Goal: Book appointment/travel/reservation

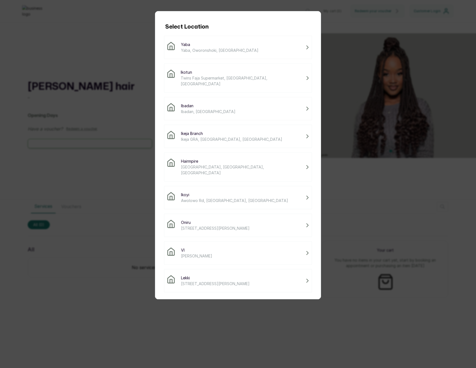
click at [224, 76] on span "Twins Faja Supermarket, Ikotun - Idimu Road, Lagos, Nigeria" at bounding box center [242, 81] width 123 height 12
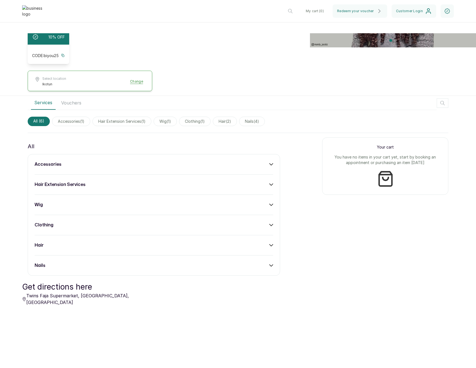
scroll to position [124, 0]
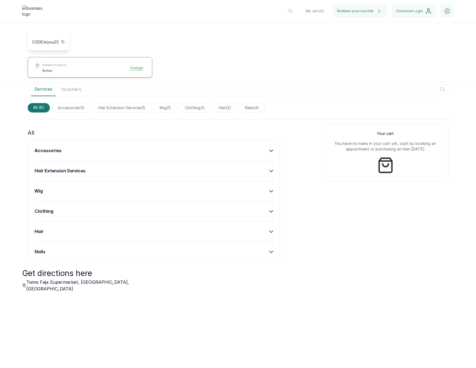
click at [242, 149] on div "accessories" at bounding box center [154, 150] width 239 height 7
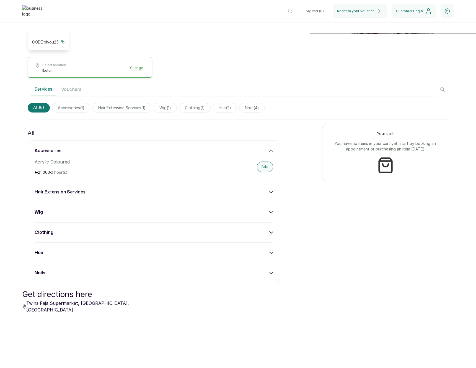
click at [261, 161] on button "Add" at bounding box center [265, 166] width 16 height 11
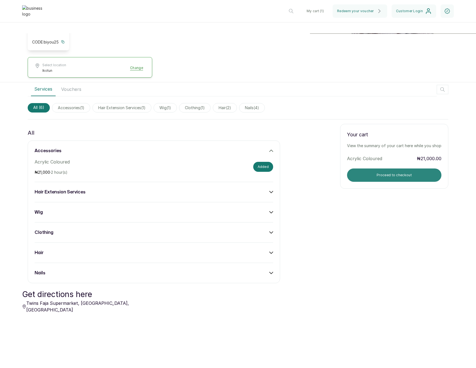
click at [366, 168] on button "Proceed to checkout" at bounding box center [394, 174] width 94 height 13
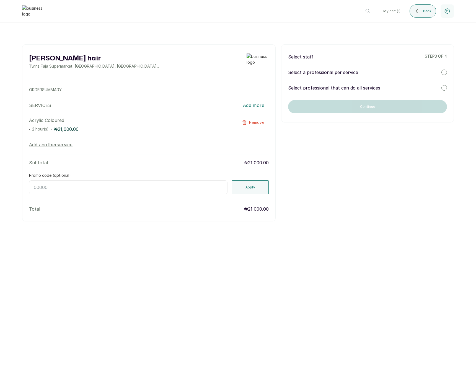
click at [357, 91] on div "Select staff step 3 of 4 Select a professional per service Select professional …" at bounding box center [367, 83] width 173 height 78
click at [363, 90] on p "Select professional that can do all services" at bounding box center [334, 87] width 92 height 7
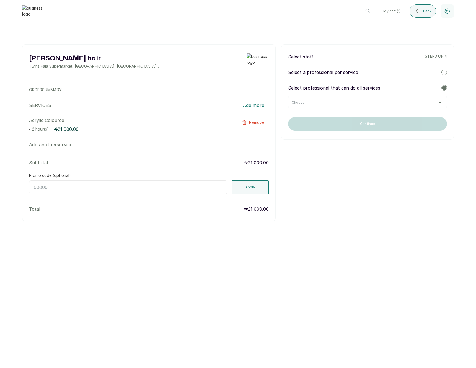
click at [352, 101] on div "Choose" at bounding box center [368, 102] width 152 height 4
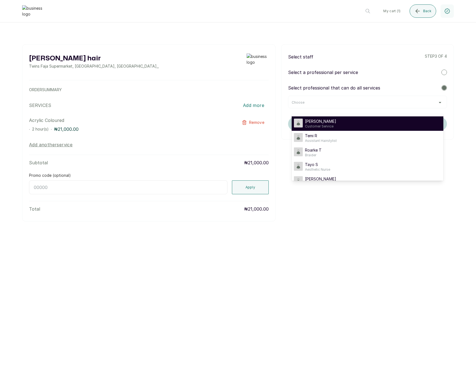
click at [330, 125] on span "Customer Service" at bounding box center [320, 126] width 31 height 4
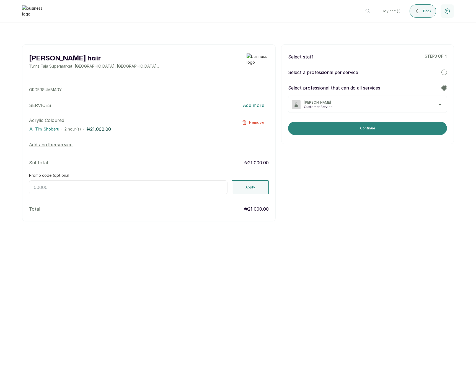
click at [331, 128] on button "Continue" at bounding box center [367, 128] width 159 height 13
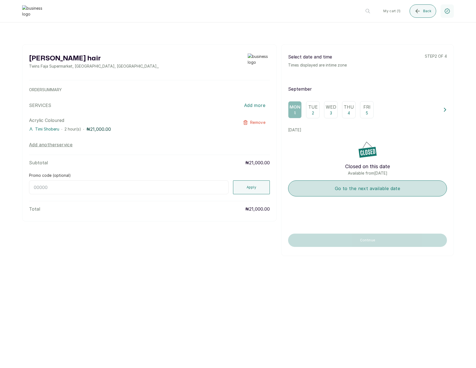
click at [317, 182] on button "Go to the next available date" at bounding box center [367, 188] width 159 height 16
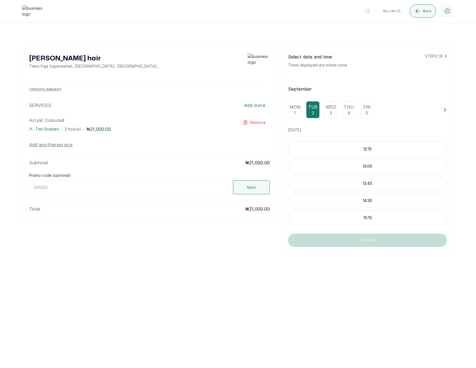
click at [338, 148] on p "12:15" at bounding box center [368, 149] width 158 height 6
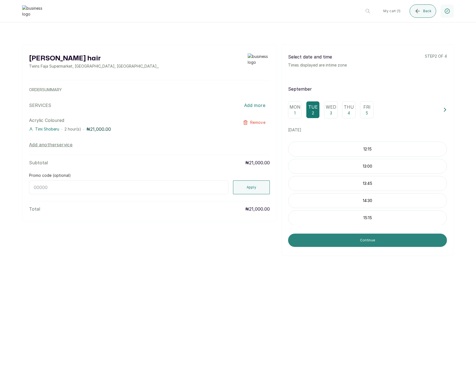
click at [344, 238] on button "Continue" at bounding box center [367, 239] width 159 height 13
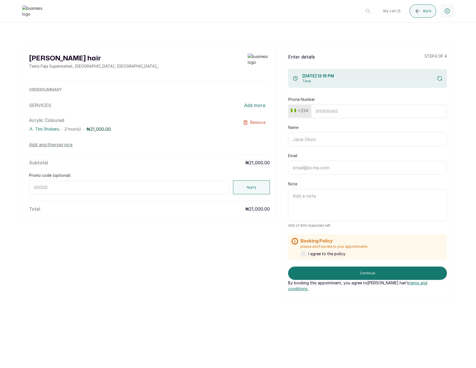
click at [306, 111] on button "+234" at bounding box center [300, 110] width 22 height 9
click at [299, 125] on input "text" at bounding box center [316, 125] width 49 height 11
type input "united"
click at [306, 157] on span "United States" at bounding box center [316, 156] width 38 height 7
click at [325, 113] on input "Phone Number" at bounding box center [377, 111] width 142 height 14
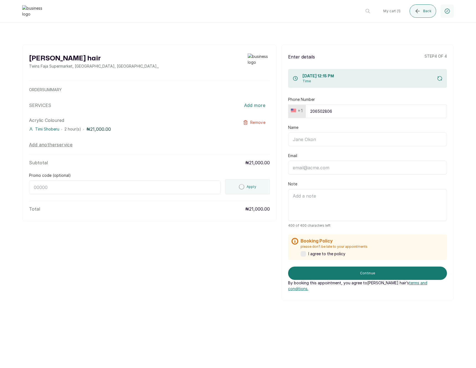
type input "2065028062"
type input "[PERSON_NAME]"
type input "edemkmd@outlook.com"
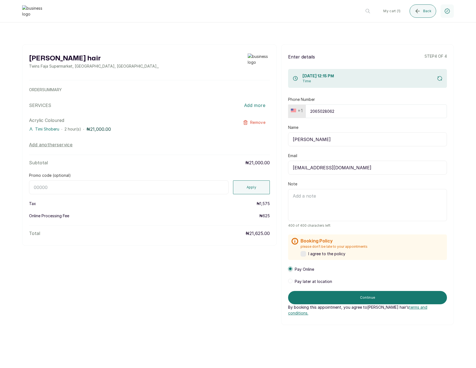
type input "2065028062"
click at [185, 183] on input "Promo code (optional)" at bounding box center [129, 187] width 200 height 14
paste input "RETURNTHRBDI"
type input "RETURNTHRBDI"
click at [261, 187] on button "Apply" at bounding box center [251, 187] width 37 height 14
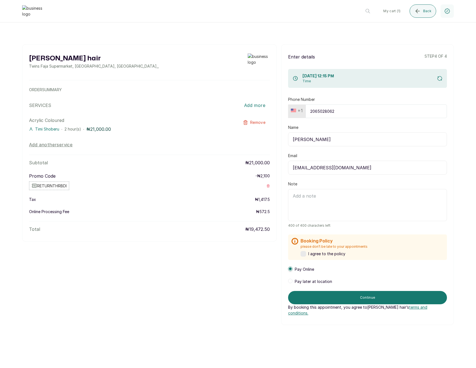
click at [306, 254] on label at bounding box center [304, 254] width 6 height 6
click at [290, 283] on span at bounding box center [290, 281] width 4 height 4
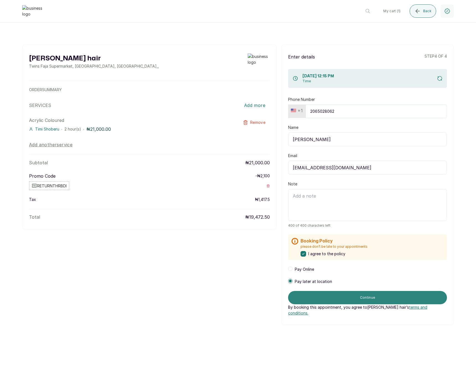
click at [322, 295] on button "Continue" at bounding box center [367, 297] width 159 height 13
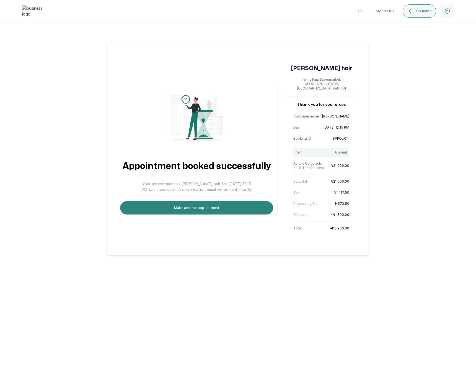
click at [198, 205] on button "Make another appointment" at bounding box center [196, 207] width 153 height 13
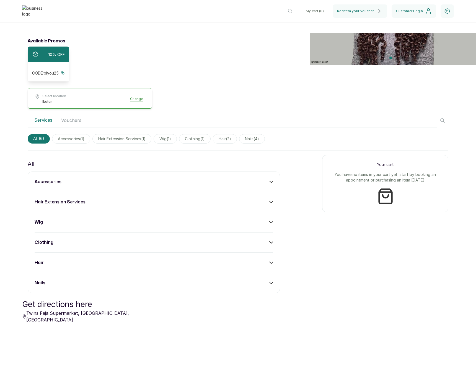
scroll to position [110, 0]
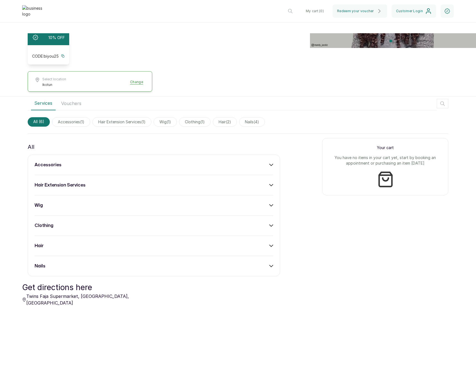
click at [196, 202] on div "wig" at bounding box center [154, 205] width 239 height 7
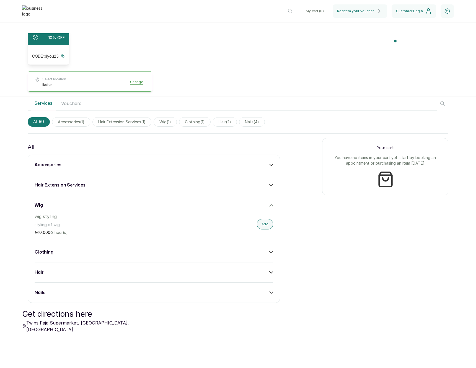
drag, startPoint x: 249, startPoint y: 170, endPoint x: 251, endPoint y: 166, distance: 4.8
click at [249, 170] on div "accessories hair extension services wig wig styling styling of wig ₦ 10,000 · 2…" at bounding box center [154, 229] width 253 height 148
click at [252, 164] on div "accessories" at bounding box center [154, 164] width 239 height 7
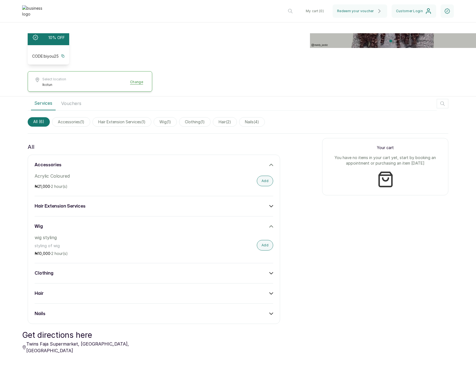
drag, startPoint x: 266, startPoint y: 177, endPoint x: 276, endPoint y: 178, distance: 10.1
click at [266, 177] on button "Add" at bounding box center [265, 181] width 16 height 11
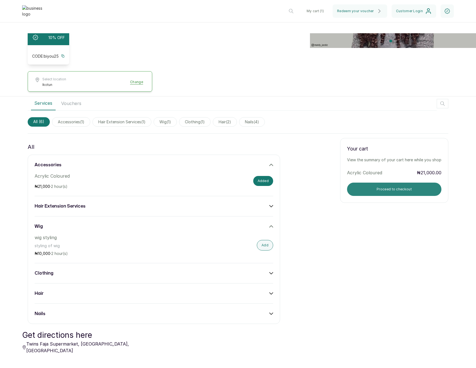
click at [391, 190] on button "Proceed to checkout" at bounding box center [394, 188] width 94 height 13
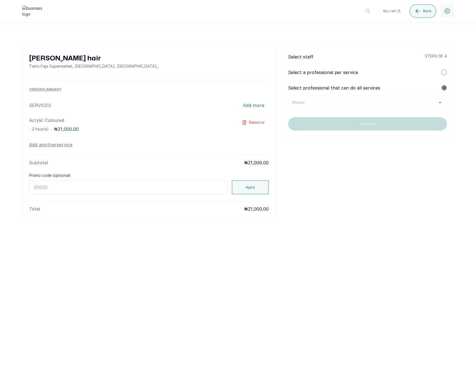
scroll to position [0, 0]
click at [349, 99] on div "Choose" at bounding box center [367, 102] width 159 height 13
click at [347, 104] on div "Choose" at bounding box center [368, 102] width 152 height 4
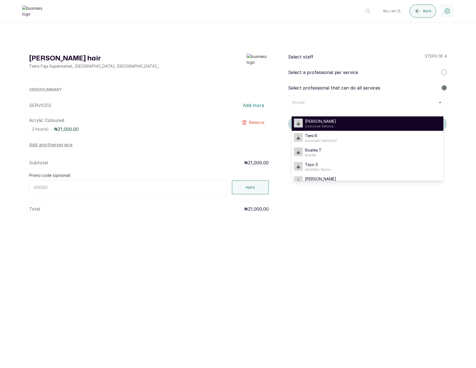
click at [335, 119] on div "[PERSON_NAME] Customer Service" at bounding box center [367, 124] width 147 height 10
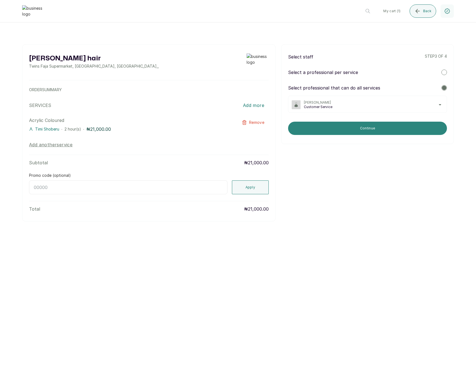
click at [334, 125] on button "Continue" at bounding box center [367, 128] width 159 height 13
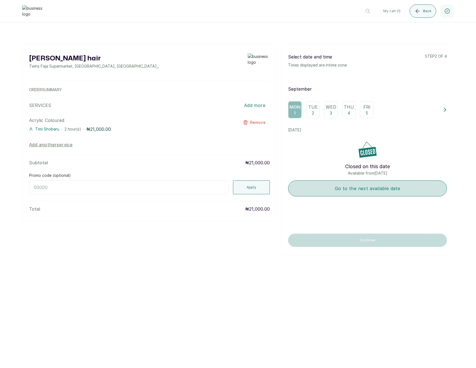
click at [325, 186] on button "Go to the next available date" at bounding box center [367, 188] width 159 height 16
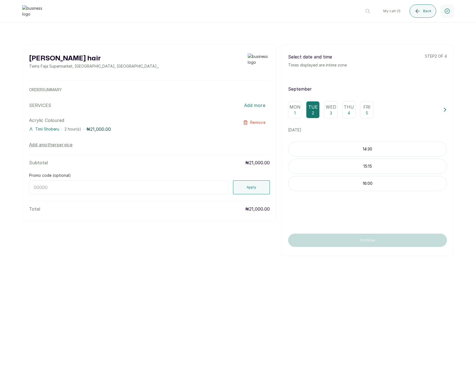
click at [335, 149] on p "14:30" at bounding box center [368, 149] width 158 height 6
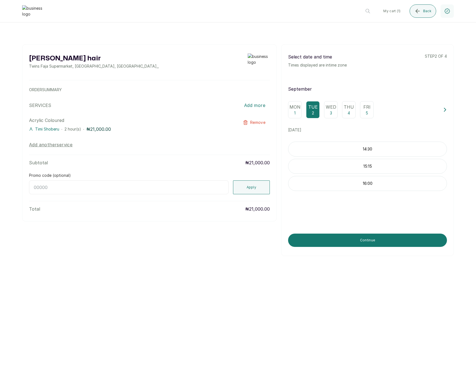
click at [193, 187] on input "Promo code (optional)" at bounding box center [129, 187] width 200 height 14
paste input "RETURNTHRBDI"
type input "RETURNTHRBDI"
click at [243, 189] on button "Apply" at bounding box center [251, 187] width 37 height 14
click at [375, 132] on p "[DATE]" at bounding box center [367, 130] width 159 height 6
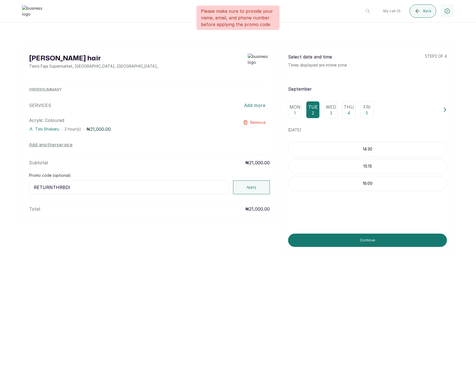
click at [366, 151] on p "14:30" at bounding box center [368, 149] width 158 height 6
click at [355, 242] on button "Continue" at bounding box center [367, 239] width 159 height 13
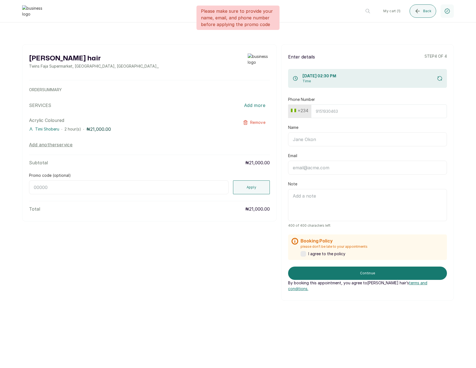
click at [307, 112] on button "+234" at bounding box center [300, 110] width 22 height 9
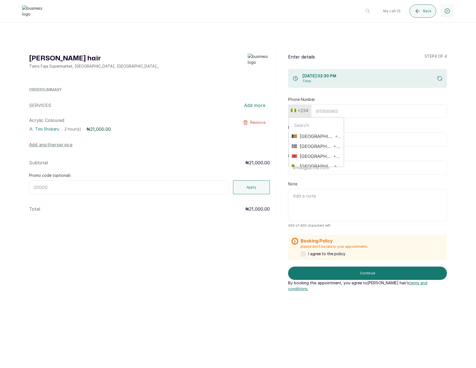
click at [301, 121] on input "text" at bounding box center [316, 125] width 49 height 11
type input "united"
click at [302, 156] on span "[GEOGRAPHIC_DATA]" at bounding box center [316, 156] width 38 height 7
click at [320, 112] on input "Phone Number" at bounding box center [377, 111] width 142 height 14
drag, startPoint x: 284, startPoint y: 108, endPoint x: 289, endPoint y: 107, distance: 5.3
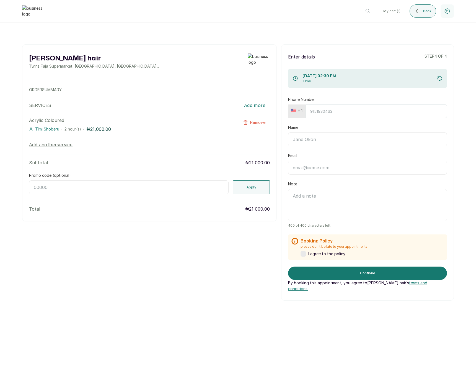
click at [284, 108] on div "Enter details step 4 of 4 2 Sep 2025, 02:30 PM Time Phone Number +1 Name Email …" at bounding box center [367, 172] width 173 height 256
click at [291, 107] on button "+1" at bounding box center [297, 110] width 16 height 9
click at [299, 124] on input "text" at bounding box center [316, 125] width 49 height 11
type input "gha"
click at [310, 143] on span "[GEOGRAPHIC_DATA]" at bounding box center [314, 146] width 35 height 7
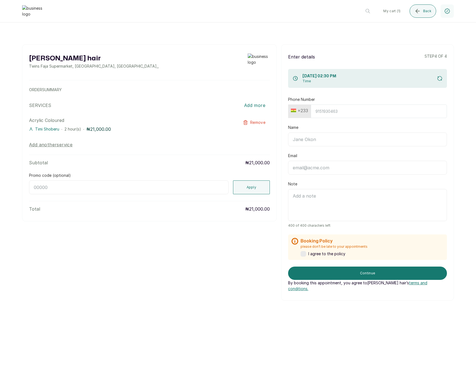
click at [328, 110] on input "Phone Number" at bounding box center [379, 111] width 136 height 14
type input "242510831"
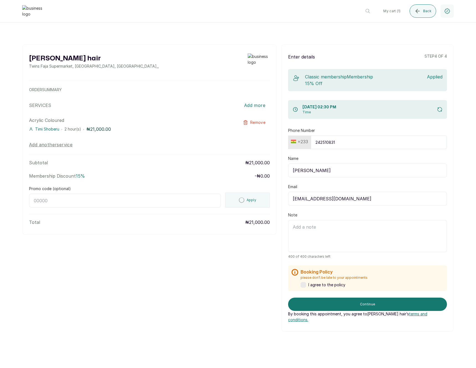
type input "[PERSON_NAME]"
type input "[EMAIL_ADDRESS][DOMAIN_NAME]"
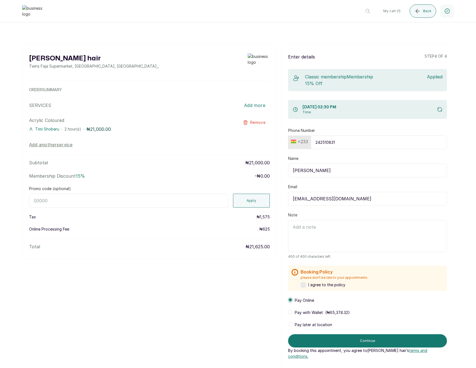
type input "242510831"
click at [197, 195] on input "Promo code (optional)" at bounding box center [129, 201] width 200 height 14
paste input "RETURNTHRBDI"
type input "RETURNTHRBDI"
click at [240, 197] on button "Apply" at bounding box center [251, 201] width 37 height 14
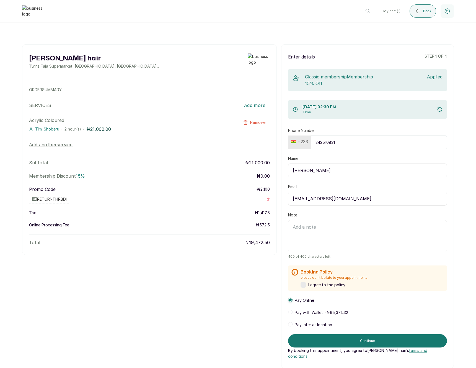
scroll to position [42, 0]
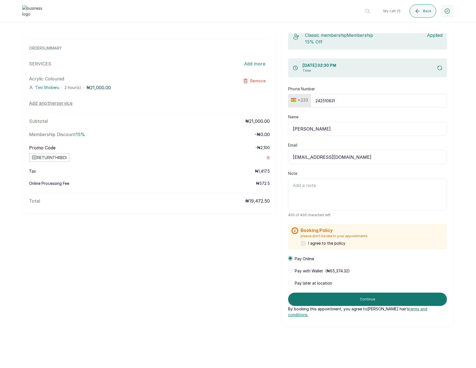
click at [303, 243] on label at bounding box center [304, 243] width 6 height 6
click at [304, 184] on textarea "Note" at bounding box center [367, 194] width 159 height 32
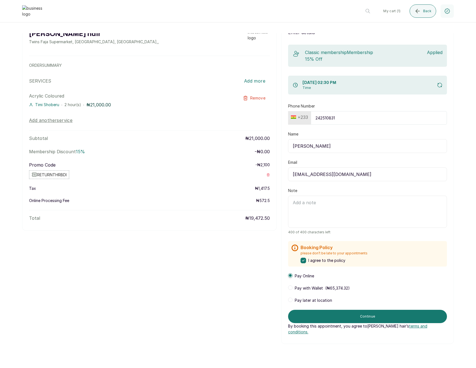
scroll to position [0, 0]
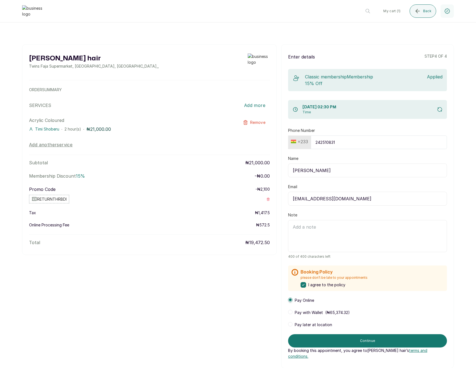
click at [313, 322] on span "Pay later at location" at bounding box center [313, 325] width 37 height 6
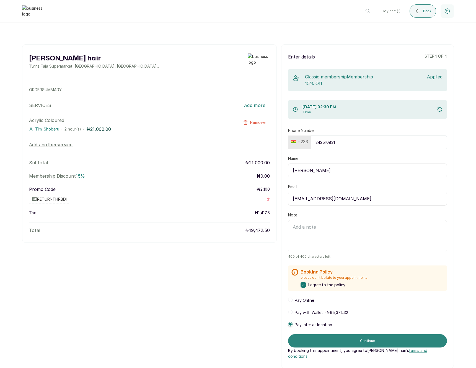
click at [336, 338] on button "Continue" at bounding box center [367, 340] width 159 height 13
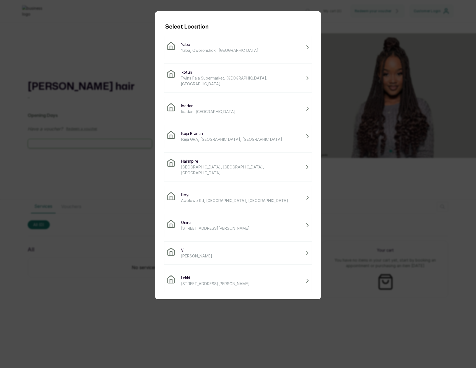
click at [232, 80] on span "Twins Faja Supermarket, [GEOGRAPHIC_DATA], [GEOGRAPHIC_DATA]" at bounding box center [242, 81] width 123 height 12
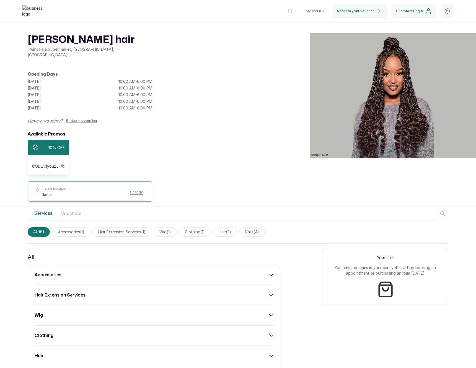
click at [202, 275] on div "accessories" at bounding box center [154, 274] width 239 height 7
click at [261, 285] on button "Add" at bounding box center [265, 290] width 16 height 11
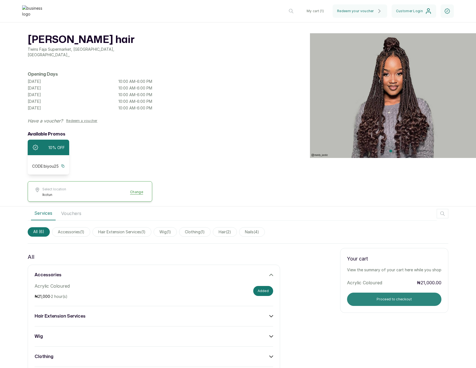
click at [373, 292] on button "Proceed to checkout" at bounding box center [394, 298] width 94 height 13
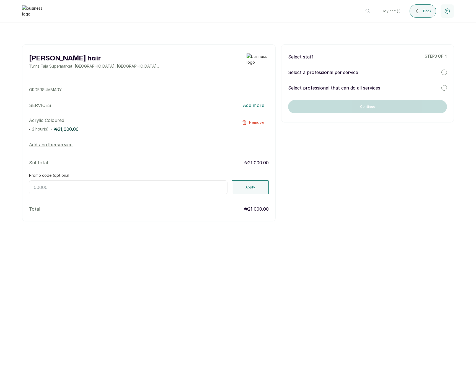
click at [339, 88] on p "Select professional that can do all services" at bounding box center [334, 87] width 92 height 7
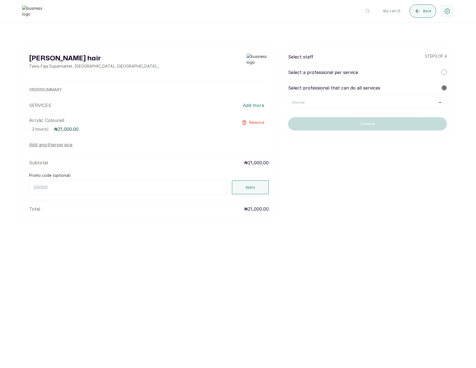
click at [331, 99] on div "Choose" at bounding box center [367, 102] width 159 height 13
click at [325, 106] on div "Choose" at bounding box center [367, 102] width 159 height 13
click at [326, 104] on div "Choose" at bounding box center [368, 102] width 152 height 4
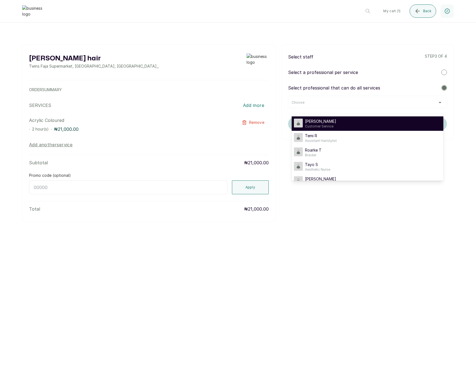
click at [319, 122] on span "Timi Shoberu" at bounding box center [320, 122] width 31 height 6
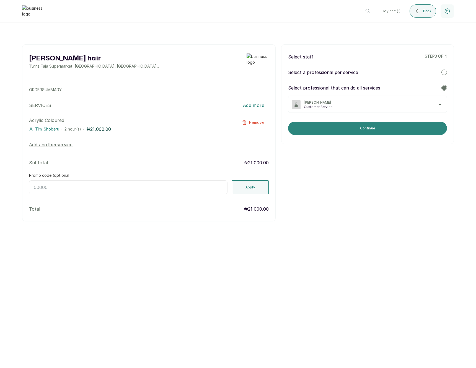
click at [333, 128] on button "Continue" at bounding box center [367, 128] width 159 height 13
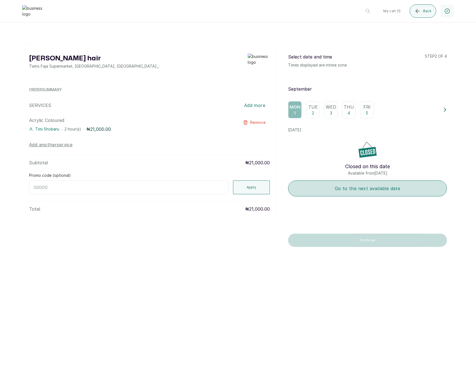
click at [322, 181] on button "Go to the next available date" at bounding box center [367, 188] width 159 height 16
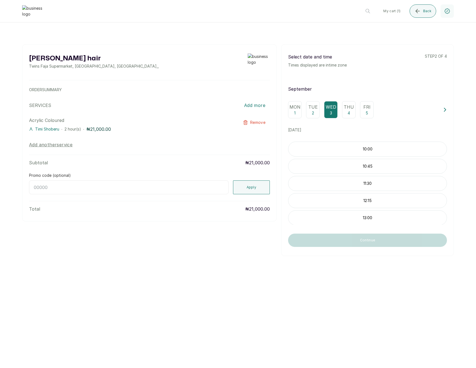
click at [340, 153] on div "10:00" at bounding box center [367, 149] width 159 height 15
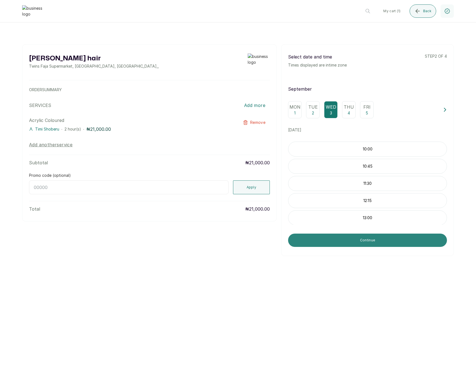
click at [322, 240] on button "Continue" at bounding box center [367, 239] width 159 height 13
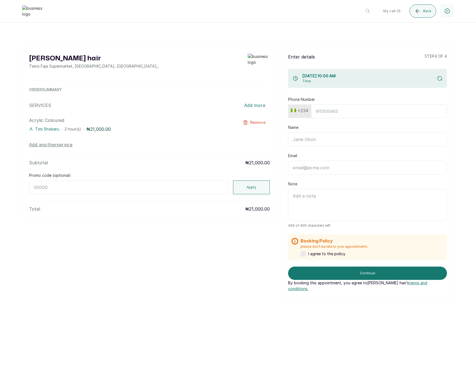
click at [298, 113] on button "+234" at bounding box center [300, 110] width 22 height 9
click at [300, 125] on input "text" at bounding box center [316, 125] width 49 height 11
type input "united"
click at [312, 154] on span "United States" at bounding box center [316, 156] width 38 height 7
click at [335, 115] on input "Phone Number" at bounding box center [377, 111] width 142 height 14
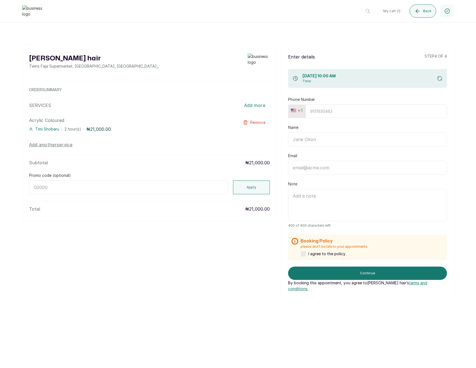
type input "2065028062"
type input "[PERSON_NAME]"
type input "edemkmd@outlook.com"
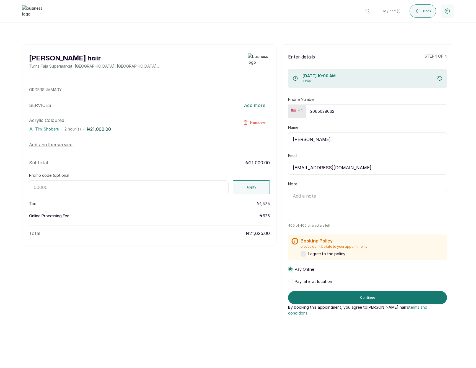
click at [192, 189] on input "Promo code (optional)" at bounding box center [129, 187] width 200 height 14
paste input "RETURNTHRBDI"
type input "RETURNTHRBDI"
click at [245, 187] on button "Apply" at bounding box center [251, 187] width 37 height 14
click at [302, 253] on label at bounding box center [304, 254] width 6 height 6
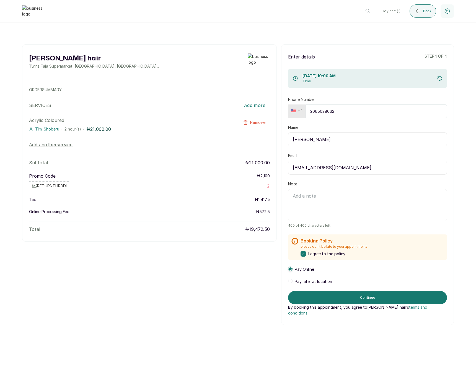
click at [318, 279] on span "Pay later at location" at bounding box center [313, 282] width 37 height 6
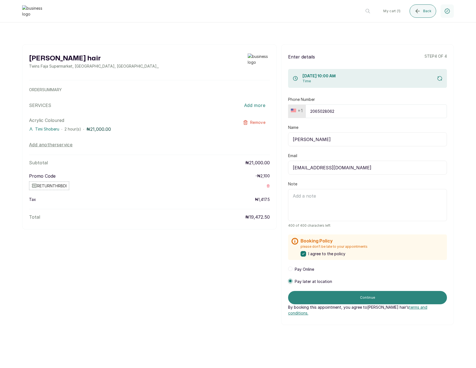
click at [308, 292] on button "Continue" at bounding box center [367, 297] width 159 height 13
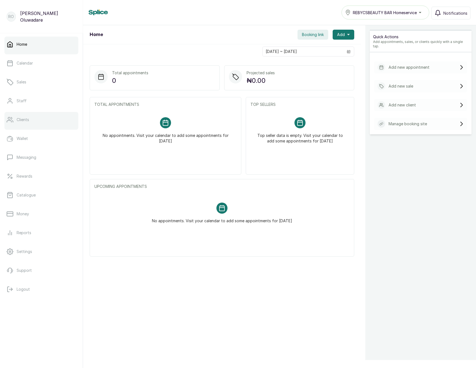
click at [25, 122] on p "Clients" at bounding box center [23, 120] width 12 height 6
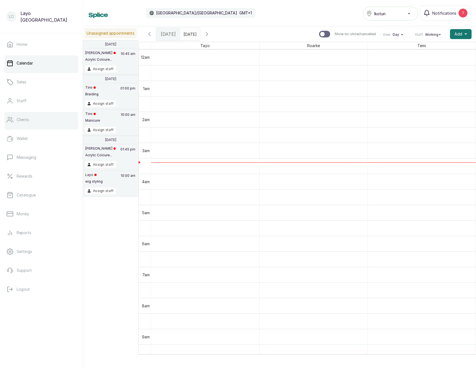
click at [14, 118] on link "Clients" at bounding box center [41, 120] width 74 height 16
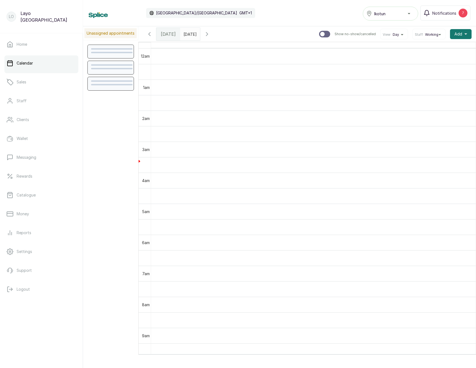
scroll to position [186, 0]
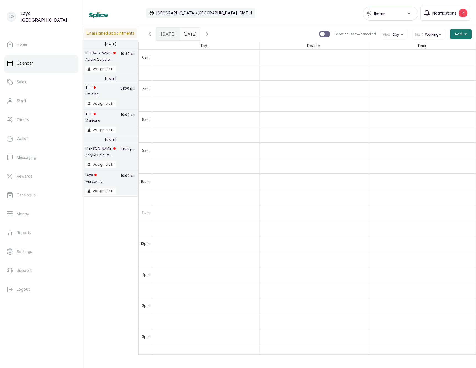
click at [430, 34] on span "Working" at bounding box center [431, 34] width 13 height 4
click at [426, 59] on span "All" at bounding box center [429, 60] width 24 height 4
click at [328, 35] on div at bounding box center [324, 34] width 11 height 7
click at [319, 31] on input "Show no-show/cancelled" at bounding box center [319, 30] width 0 height 0
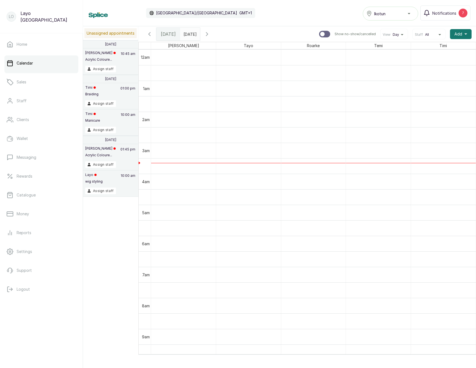
checkbox input "true"
click at [200, 37] on span at bounding box center [194, 32] width 11 height 9
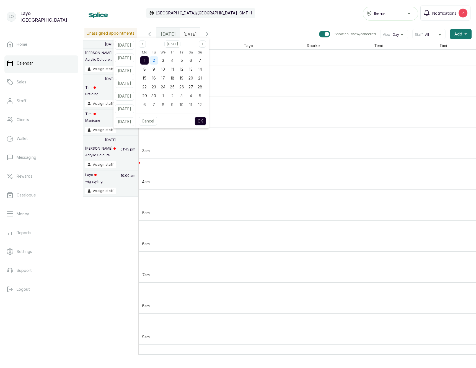
click at [158, 61] on div "2" at bounding box center [154, 60] width 8 height 8
click at [203, 121] on button "OK" at bounding box center [201, 121] width 12 height 9
type input "02/09/2025"
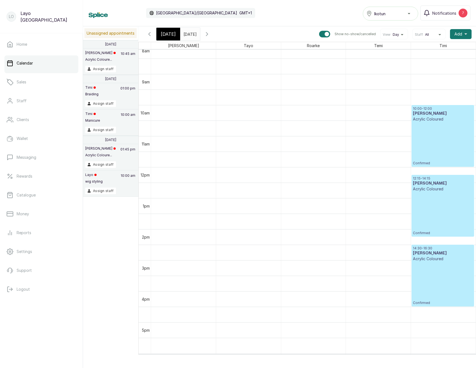
click at [432, 139] on div "10:00 - 12:00 Edem Kumodzi Acrylic Coloured Confirmed" at bounding box center [443, 135] width 60 height 59
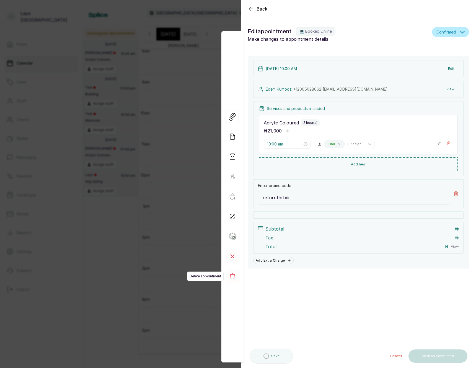
click at [231, 275] on icon at bounding box center [233, 276] width 6 height 6
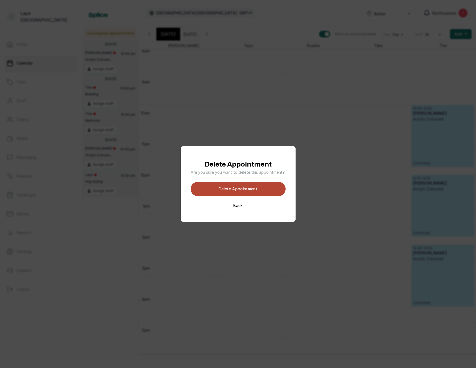
click at [244, 191] on button "Delete appointment" at bounding box center [238, 189] width 95 height 14
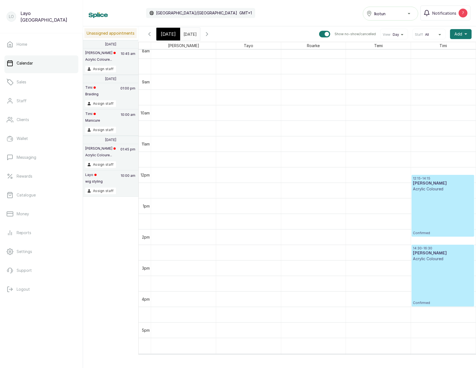
click at [431, 210] on div "12:15 - 14:15 Edem Kumodzi Acrylic Coloured Confirmed" at bounding box center [443, 205] width 60 height 59
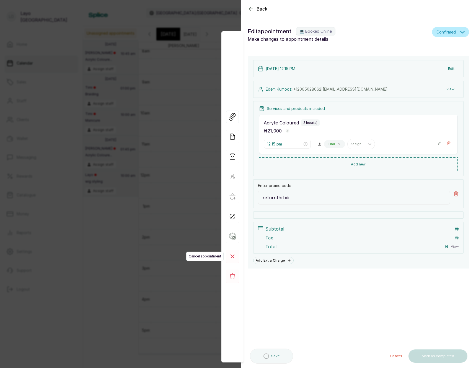
click at [235, 259] on rect at bounding box center [232, 255] width 13 height 13
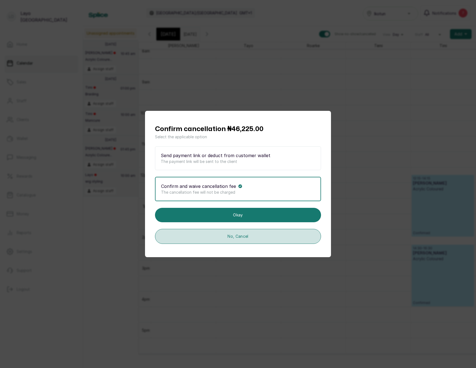
click at [232, 235] on button "No, Cancel" at bounding box center [238, 236] width 166 height 15
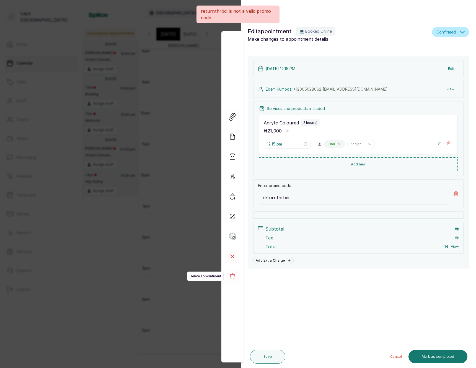
click at [232, 274] on icon at bounding box center [233, 276] width 6 height 6
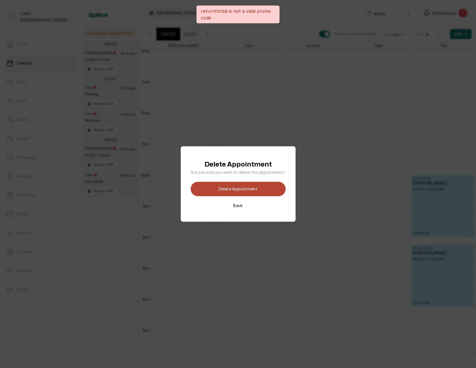
click at [260, 191] on button "Delete appointment" at bounding box center [238, 189] width 95 height 14
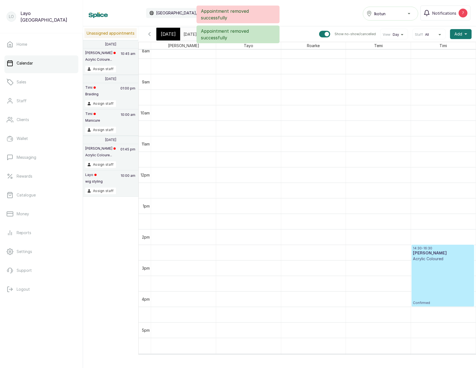
click at [429, 285] on div "14:30 - 16:30 Edem Kumodzi Acrylic Coloured Confirmed" at bounding box center [443, 275] width 60 height 59
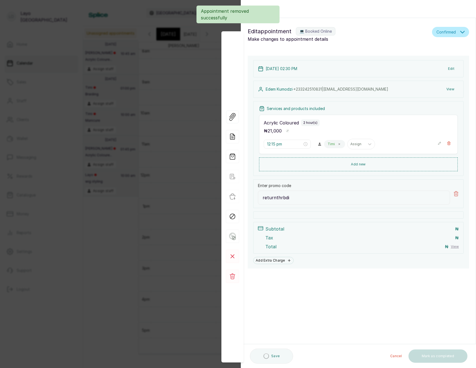
type input "2:30 pm"
click at [451, 67] on button "Edit" at bounding box center [451, 69] width 15 height 10
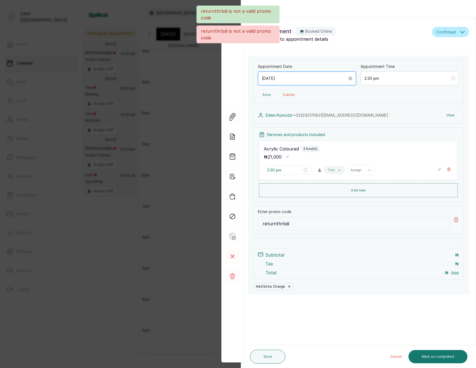
click at [301, 76] on input "2025/09/02" at bounding box center [305, 78] width 86 height 6
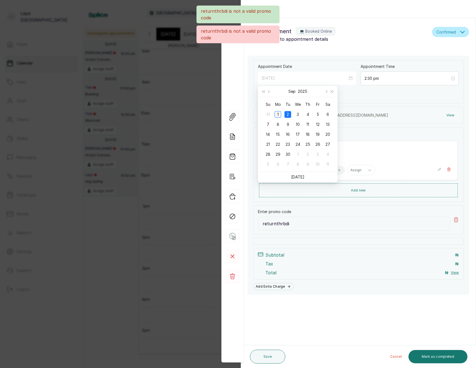
click at [277, 114] on div "1" at bounding box center [278, 114] width 7 height 7
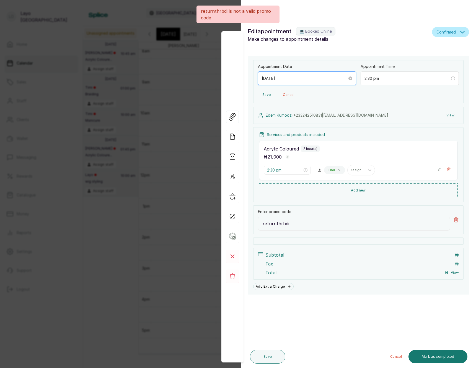
click at [319, 81] on div "2025/09/01" at bounding box center [307, 78] width 98 height 14
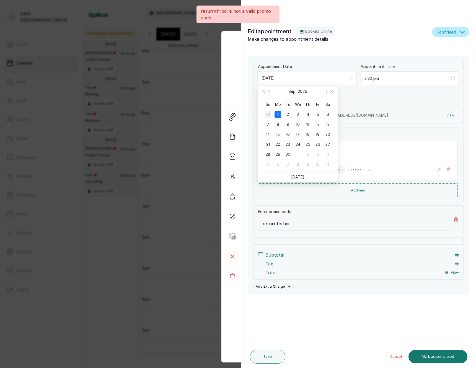
type input "2025/08/31"
click at [266, 113] on div "31" at bounding box center [268, 114] width 7 height 7
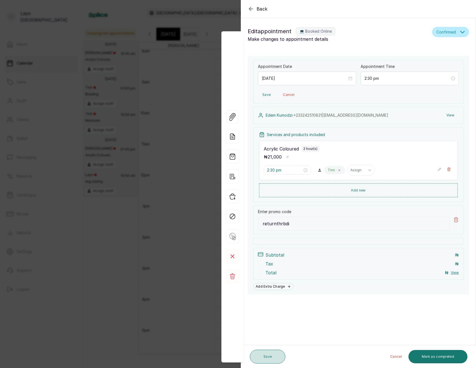
click at [267, 357] on button "Save" at bounding box center [267, 356] width 35 height 14
click at [458, 219] on icon at bounding box center [456, 219] width 4 height 5
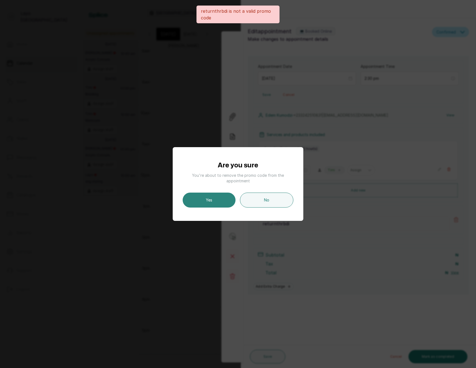
click at [225, 203] on button "Yes" at bounding box center [209, 199] width 53 height 15
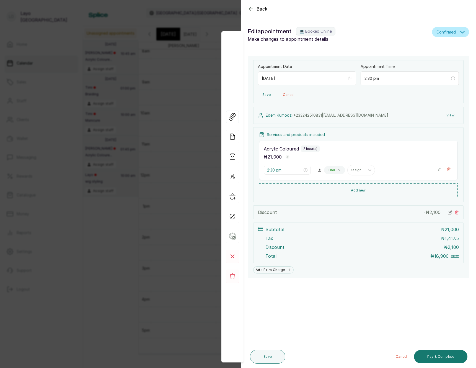
click at [267, 95] on button "Save" at bounding box center [266, 95] width 17 height 10
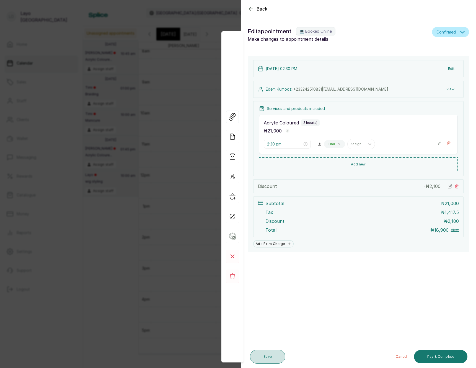
click at [267, 352] on button "Save" at bounding box center [267, 356] width 35 height 14
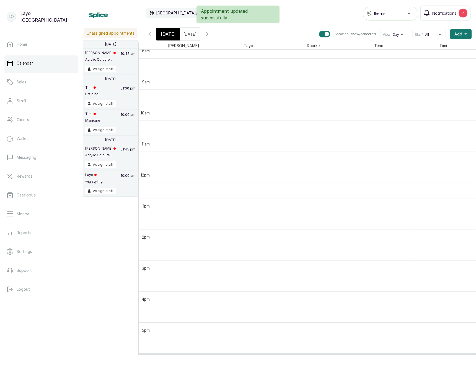
click at [151, 34] on icon "button" at bounding box center [149, 34] width 7 height 7
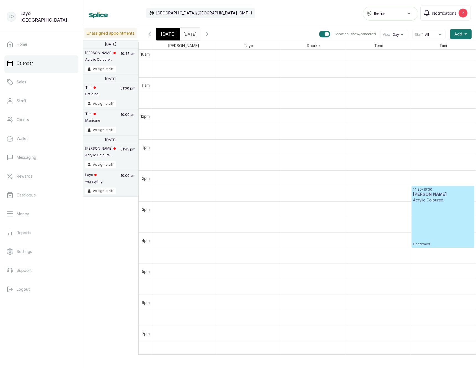
scroll to position [377, 0]
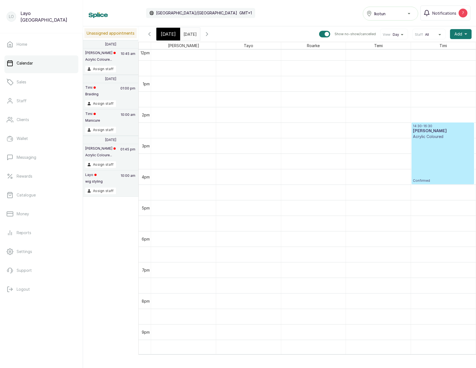
click at [436, 150] on div "14:30 - 16:30 Edem Kumodzi Acrylic Coloured Confirmed" at bounding box center [443, 153] width 60 height 59
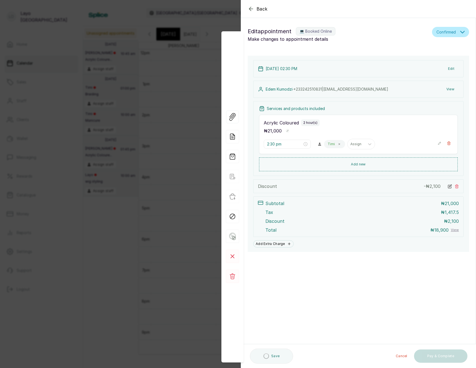
click at [358, 309] on section "Back Appointment Details Edit appointment 💻 Booked Online Make changes to appoi…" at bounding box center [358, 184] width 235 height 368
click at [191, 270] on div "Back Appointment Details Edit appointment 💻 Booked Online Make changes to appoi…" at bounding box center [238, 184] width 476 height 368
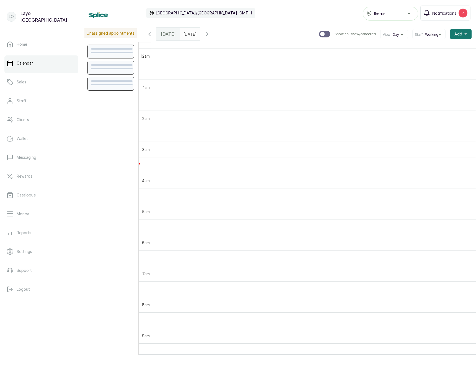
scroll to position [186, 0]
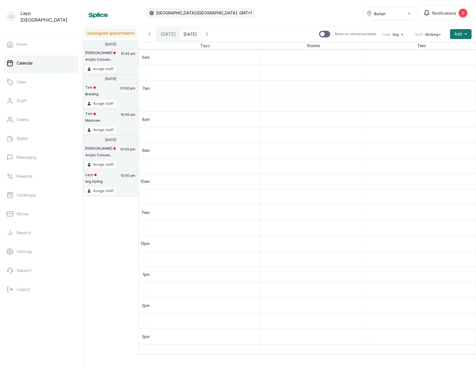
click at [149, 35] on icon "button" at bounding box center [149, 34] width 7 height 7
click at [422, 33] on span "Staff" at bounding box center [419, 34] width 8 height 4
click at [421, 59] on span "All" at bounding box center [429, 60] width 24 height 4
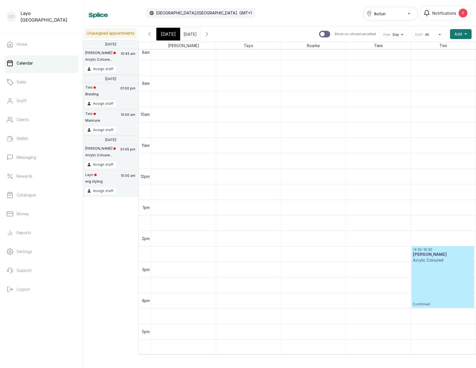
scroll to position [274, 0]
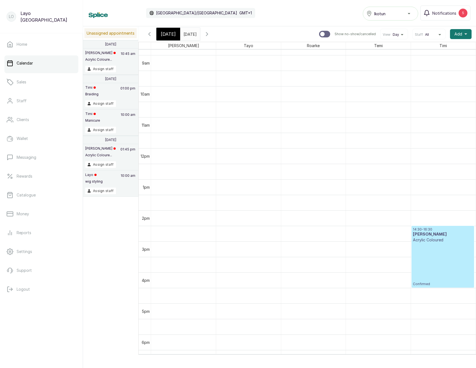
click at [431, 253] on div "14:30 - 16:30 [PERSON_NAME] Acrylic Coloured Confirmed" at bounding box center [443, 256] width 60 height 59
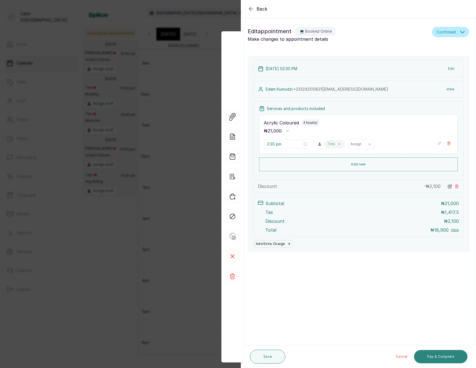
click at [438, 354] on button "Pay & Complete" at bounding box center [440, 356] width 53 height 13
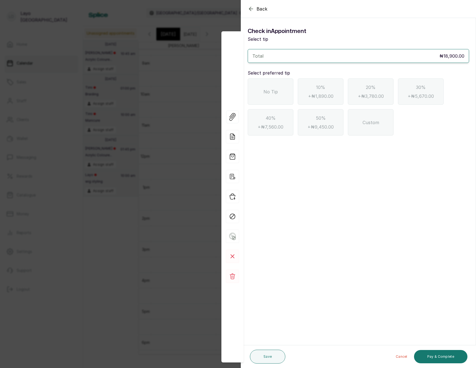
click at [267, 88] on span "No Tip" at bounding box center [271, 91] width 14 height 7
click at [444, 356] on button "Pay & Complete" at bounding box center [440, 356] width 53 height 13
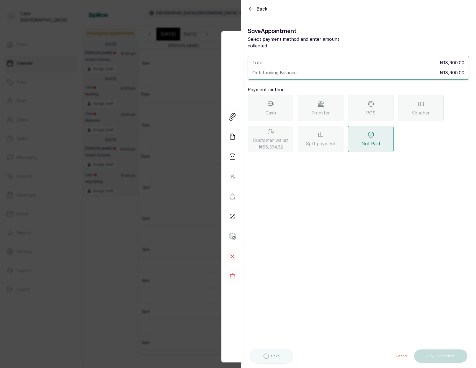
click at [264, 99] on div "Cash" at bounding box center [271, 108] width 46 height 26
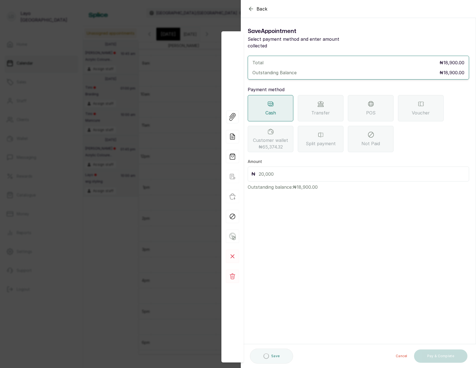
click at [293, 173] on div "₦" at bounding box center [359, 173] width 222 height 15
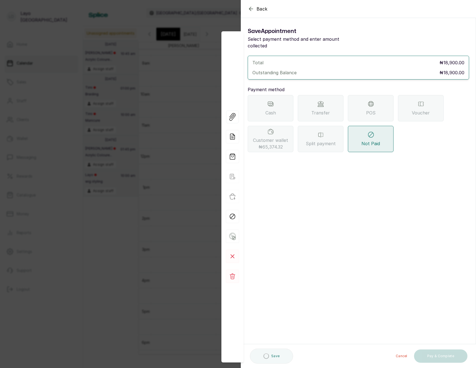
click at [267, 95] on div "Cash" at bounding box center [271, 108] width 46 height 26
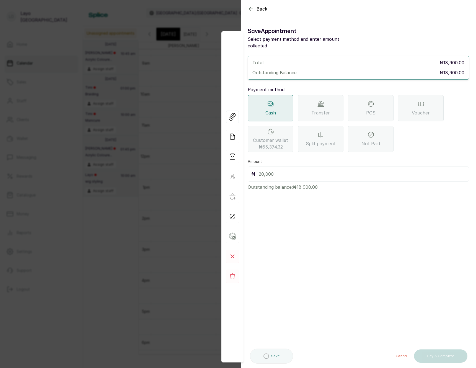
click at [277, 170] on input "text" at bounding box center [362, 174] width 207 height 8
type input "18,900"
click at [428, 352] on button "Pay & Complete" at bounding box center [440, 356] width 53 height 13
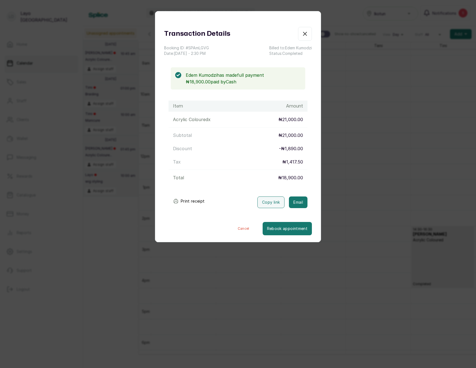
click at [307, 37] on icon "button" at bounding box center [305, 33] width 7 height 7
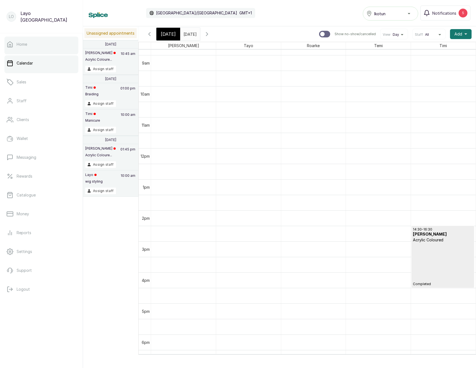
click at [34, 49] on link "Home" at bounding box center [41, 45] width 74 height 16
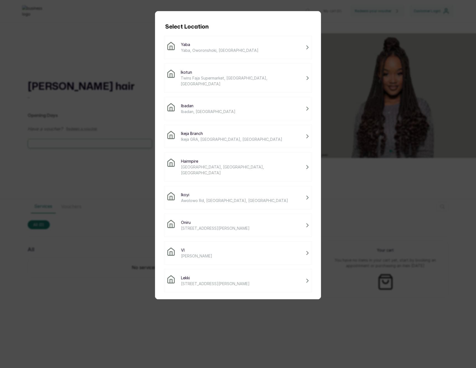
click at [216, 74] on span "Ikotun" at bounding box center [242, 72] width 123 height 6
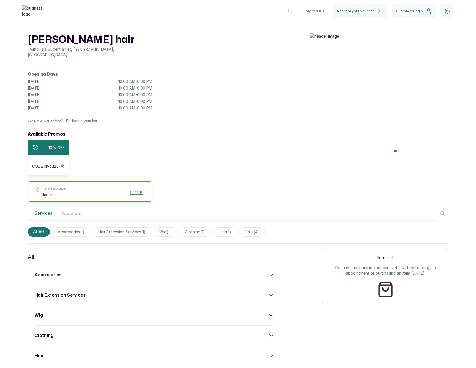
click at [234, 271] on div "accessories" at bounding box center [154, 274] width 239 height 7
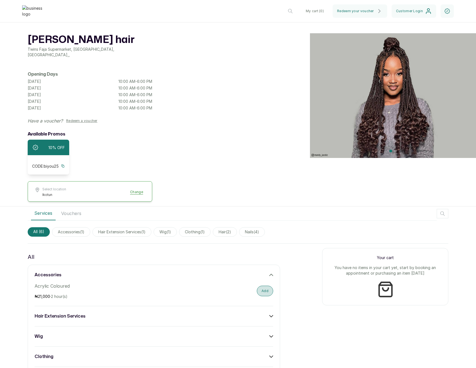
click at [265, 291] on button "Add" at bounding box center [265, 290] width 16 height 11
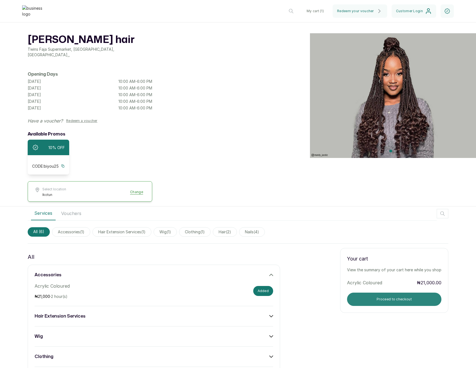
click at [392, 299] on button "Proceed to checkout" at bounding box center [394, 298] width 94 height 13
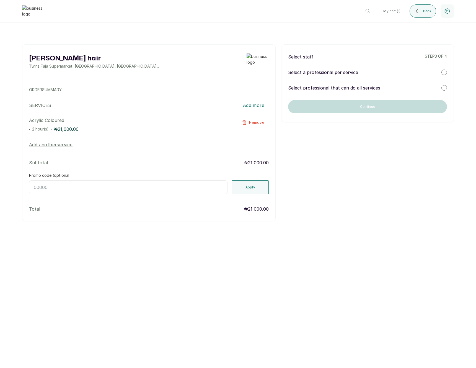
click at [349, 92] on div "Select staff step 3 of 4 Select a professional per service Select professional …" at bounding box center [367, 83] width 173 height 78
click at [351, 89] on p "Select professional that can do all services" at bounding box center [334, 87] width 92 height 7
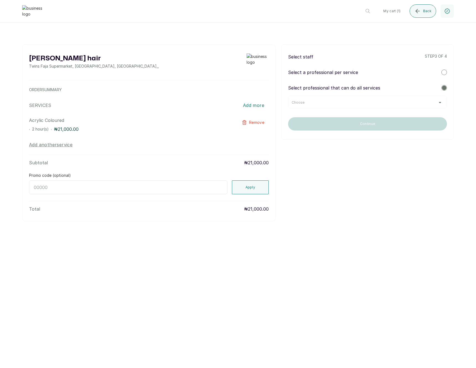
click at [324, 104] on div "Choose" at bounding box center [368, 102] width 152 height 4
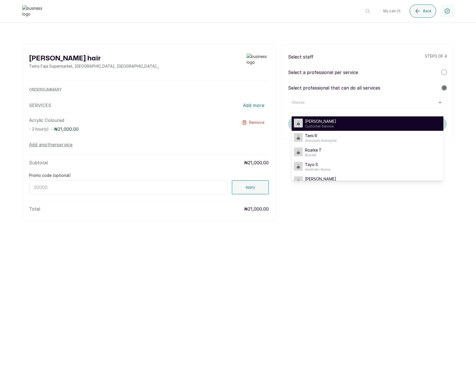
click at [316, 120] on span "[PERSON_NAME]" at bounding box center [320, 122] width 31 height 6
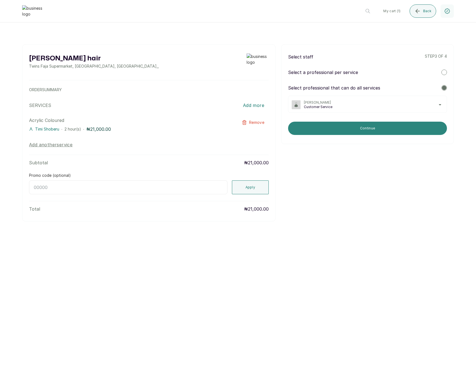
click at [341, 127] on button "Continue" at bounding box center [367, 128] width 159 height 13
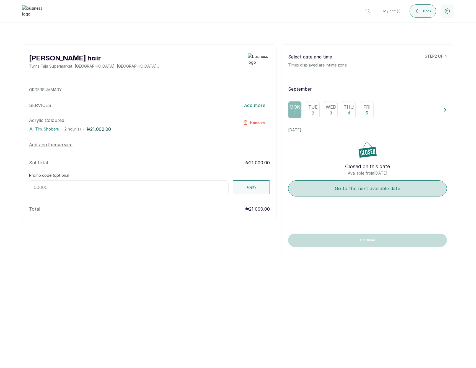
click at [328, 188] on button "Go to the next available date" at bounding box center [367, 188] width 159 height 16
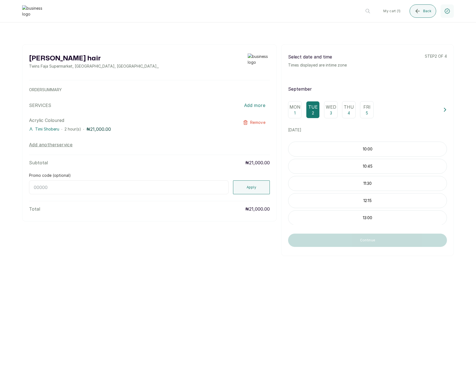
click at [352, 151] on p "10:00" at bounding box center [368, 149] width 158 height 6
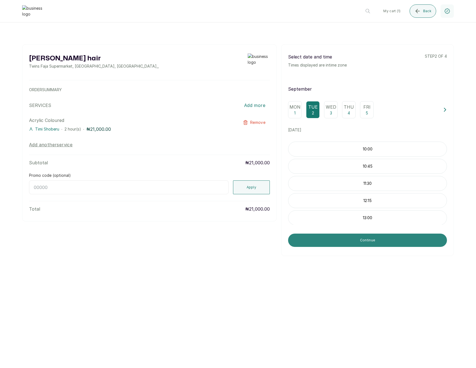
click at [312, 235] on button "Continue" at bounding box center [367, 239] width 159 height 13
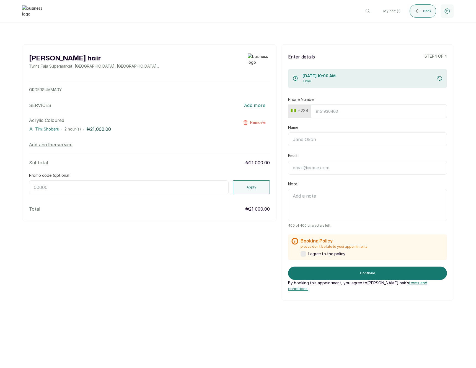
click at [298, 113] on button "+234" at bounding box center [300, 110] width 22 height 9
click at [299, 127] on input "text" at bounding box center [316, 125] width 49 height 11
type input "gha"
click at [333, 145] on span "+233" at bounding box center [337, 146] width 9 height 7
click at [331, 114] on input "Phone Number" at bounding box center [379, 111] width 136 height 14
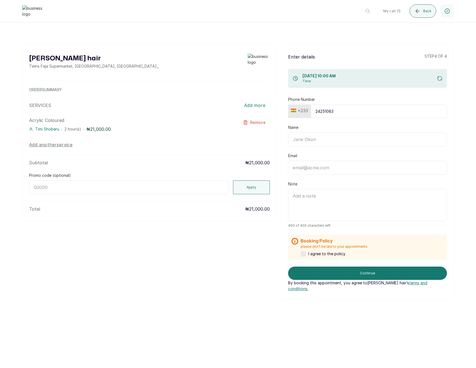
type input "242510831"
type input "[PERSON_NAME]"
type input "[EMAIL_ADDRESS][DOMAIN_NAME]"
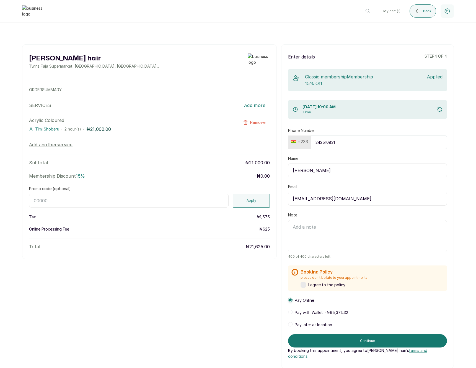
type input "242510831"
click at [181, 198] on input "Promo code (optional)" at bounding box center [129, 201] width 200 height 14
paste input "RETURN"
type input "RETURN"
click at [258, 203] on button "Apply" at bounding box center [251, 201] width 37 height 14
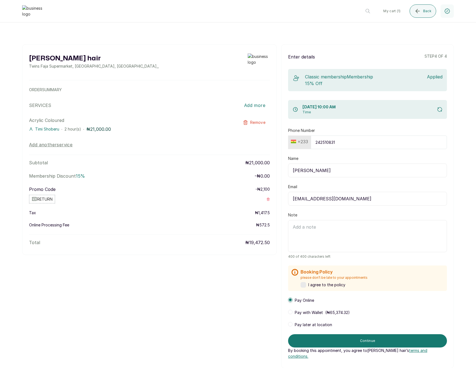
click at [268, 199] on icon "button" at bounding box center [268, 198] width 3 height 3
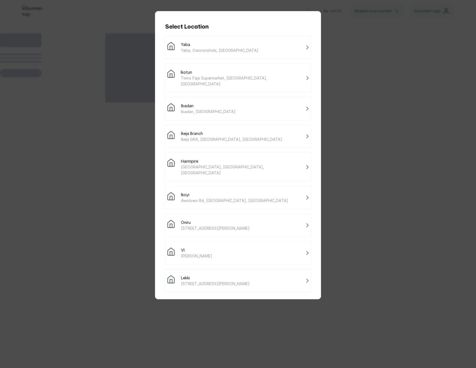
click at [234, 79] on span "Twins Faja Supermarket, [GEOGRAPHIC_DATA], [GEOGRAPHIC_DATA]" at bounding box center [242, 81] width 123 height 12
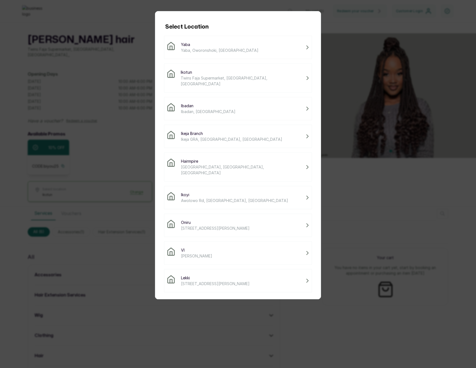
click at [217, 72] on span "Ikotun" at bounding box center [242, 72] width 123 height 6
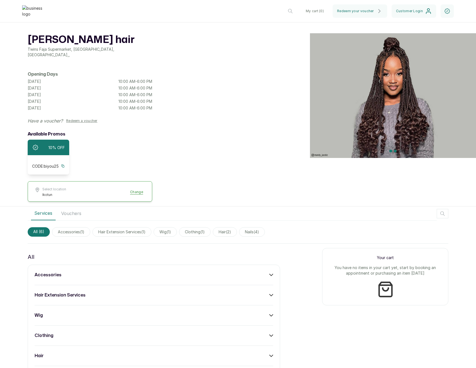
click at [126, 268] on div "accessories hair extension services wig clothing hair nails" at bounding box center [154, 325] width 253 height 122
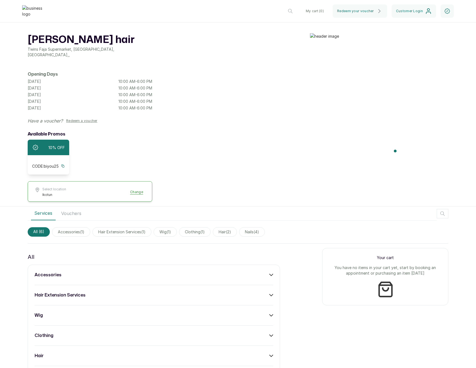
click at [126, 272] on div "accessories" at bounding box center [154, 274] width 239 height 7
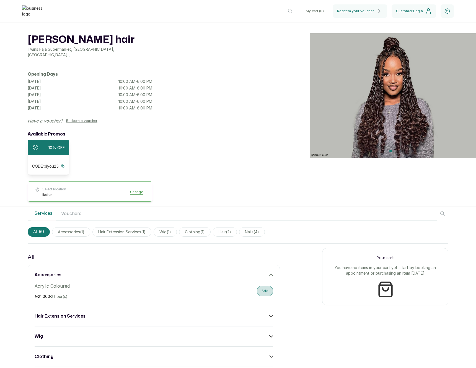
click at [266, 286] on button "Add" at bounding box center [265, 290] width 16 height 11
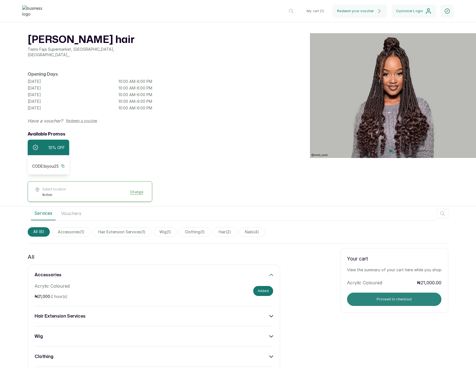
click at [368, 295] on button "Proceed to checkout" at bounding box center [394, 298] width 94 height 13
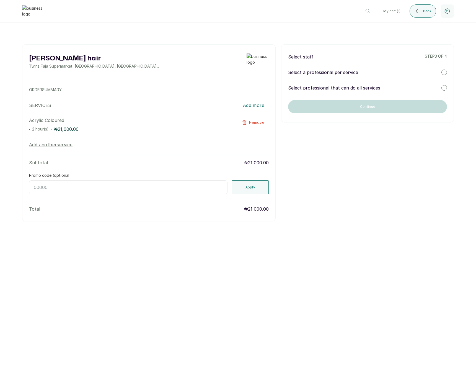
click at [308, 92] on div "Select staff step 3 of 4 Select a professional per service Select professional …" at bounding box center [367, 83] width 173 height 78
click at [315, 88] on p "Select professional that can do all services" at bounding box center [334, 87] width 92 height 7
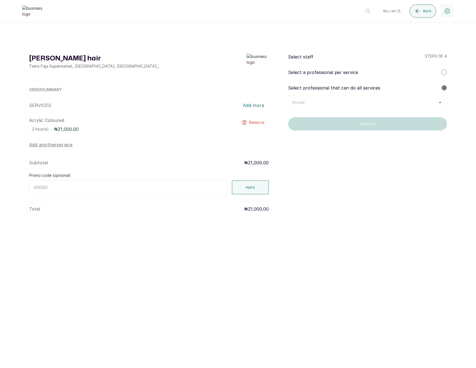
click at [321, 105] on div "Choose" at bounding box center [367, 102] width 159 height 13
click at [335, 102] on div "Choose" at bounding box center [368, 102] width 152 height 4
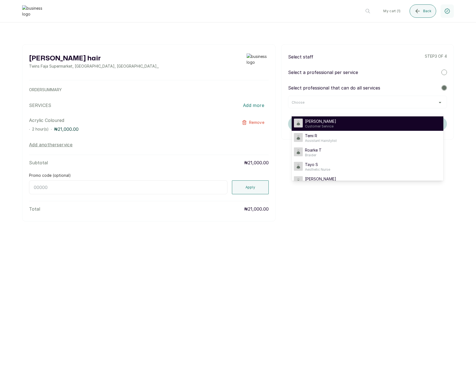
click at [330, 121] on span "[PERSON_NAME]" at bounding box center [320, 122] width 31 height 6
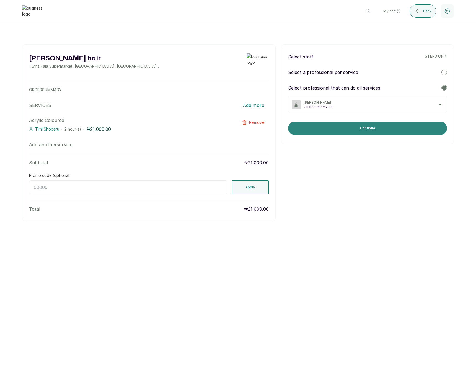
click at [331, 126] on button "Continue" at bounding box center [367, 128] width 159 height 13
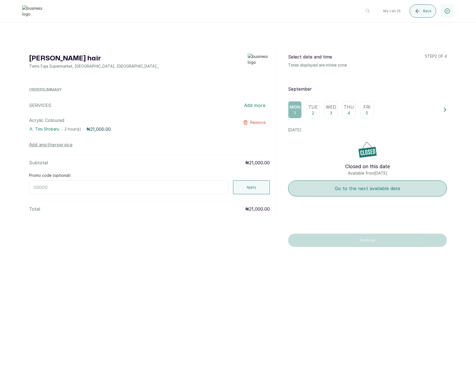
click at [339, 192] on button "Go to the next available date" at bounding box center [367, 188] width 159 height 16
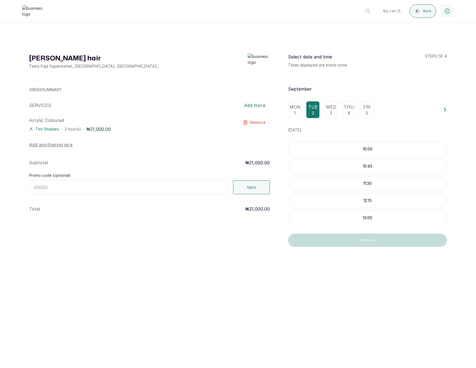
click at [306, 144] on div "10:00" at bounding box center [367, 149] width 159 height 15
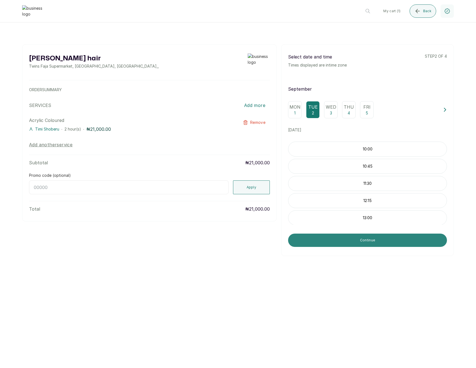
click at [340, 238] on button "Continue" at bounding box center [367, 239] width 159 height 13
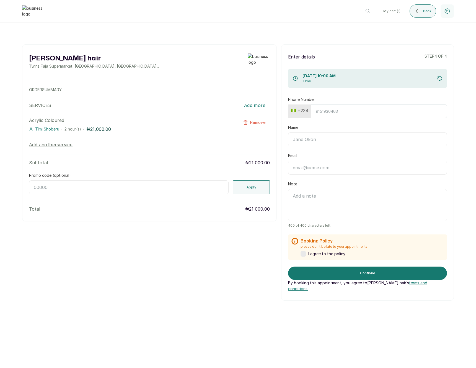
click at [305, 113] on button "+234" at bounding box center [300, 110] width 22 height 9
click at [305, 125] on input "text" at bounding box center [316, 125] width 49 height 11
type input "unite"
click at [336, 155] on span "+1" at bounding box center [339, 156] width 6 height 7
click at [323, 107] on input "Phone Number" at bounding box center [377, 111] width 142 height 14
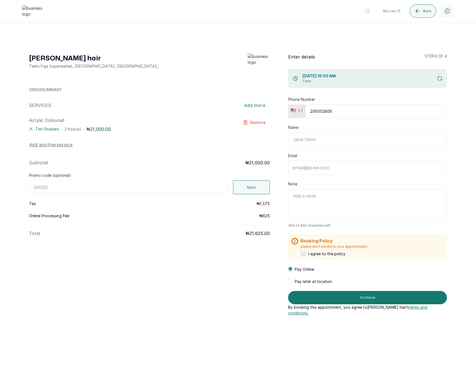
type input "2065028062"
type input "Edem Kumodzi"
type input "edemkmd@outlook.com"
type input "2065028062"
click at [176, 187] on input "Promo code (optional)" at bounding box center [129, 187] width 200 height 14
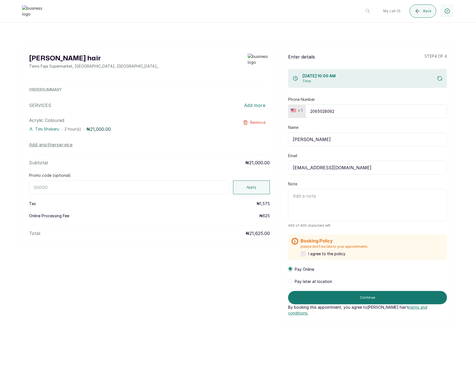
paste input "RETURN"
type input "RETURN"
click at [244, 187] on button "Apply" at bounding box center [251, 187] width 37 height 14
click at [325, 114] on input "2065028062" at bounding box center [377, 111] width 142 height 14
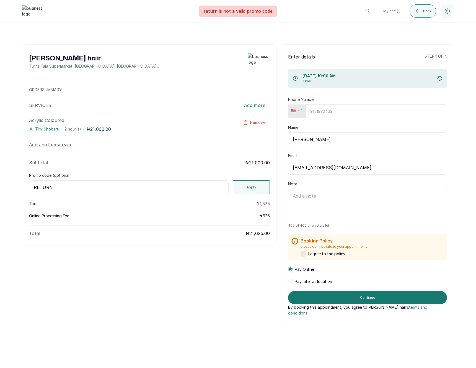
click at [302, 110] on button "+1" at bounding box center [297, 110] width 16 height 9
type input "ghana"
click at [301, 135] on span "Ghana" at bounding box center [314, 136] width 35 height 7
click at [319, 112] on input "Phone Number" at bounding box center [379, 111] width 136 height 14
type input "242510831"
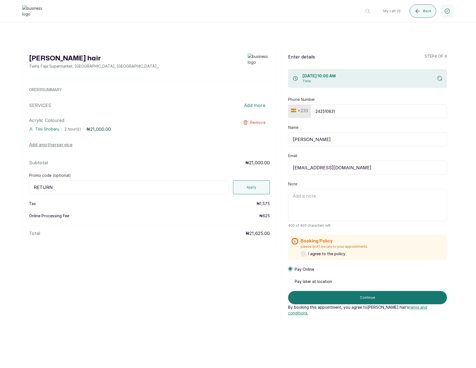
type input "edem@kumodzi.com"
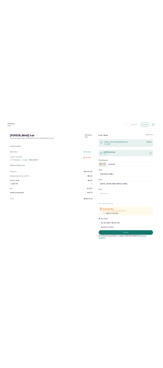
scroll to position [13, 0]
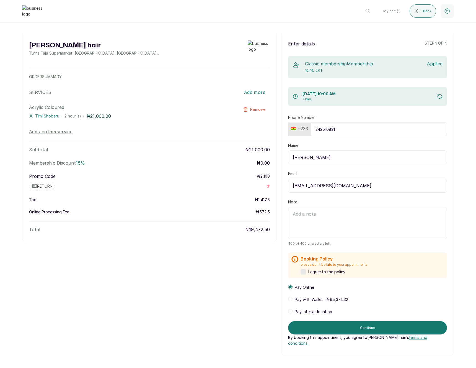
type input "242510831"
click at [308, 312] on span "Pay later at location" at bounding box center [313, 312] width 37 height 6
click at [256, 178] on p "- ₦ 2,100" at bounding box center [263, 176] width 14 height 6
drag, startPoint x: 256, startPoint y: 177, endPoint x: 271, endPoint y: 175, distance: 14.2
click at [271, 175] on div "Layos hair Twins Faja Supermarket, Ikotun - Idimu Road, Lagos, Nigeria , , ORDE…" at bounding box center [149, 130] width 255 height 198
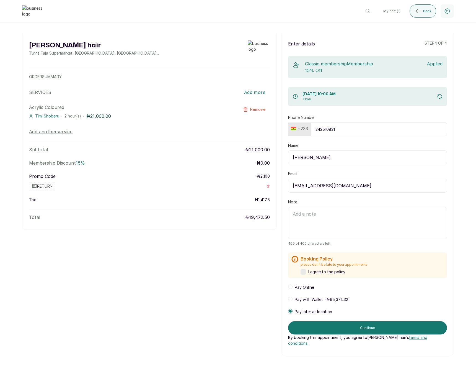
click at [251, 177] on div "Promo Code - ₦ 2,100" at bounding box center [149, 176] width 241 height 7
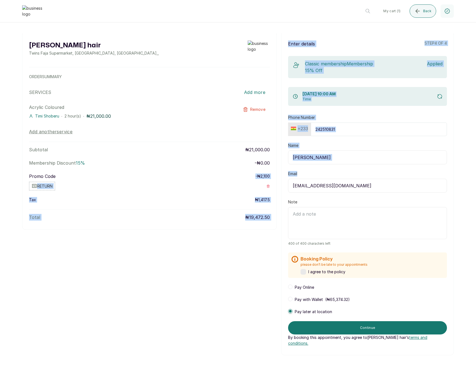
drag, startPoint x: 252, startPoint y: 177, endPoint x: 286, endPoint y: 176, distance: 34.3
click at [286, 176] on div "Layos hair Twins Faja Supermarket, Ikotun - Idimu Road, Lagos, Nigeria , , ORDE…" at bounding box center [238, 193] width 432 height 324
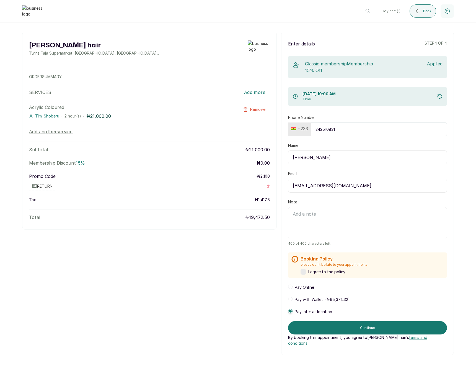
click at [166, 243] on div "Layos hair Twins Faja Supermarket, Ikotun - Idimu Road, Lagos, Nigeria , , ORDE…" at bounding box center [238, 193] width 432 height 324
click at [326, 323] on button "Continue" at bounding box center [367, 327] width 159 height 13
click at [310, 272] on span "I agree to the policy" at bounding box center [326, 272] width 37 height 6
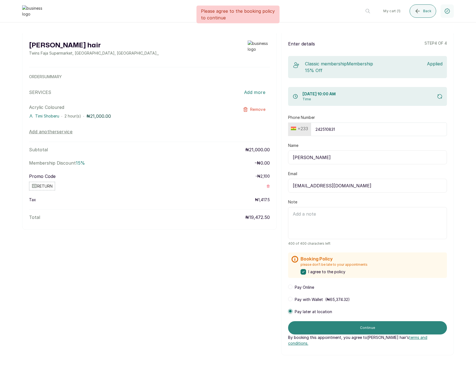
click at [316, 323] on button "Continue" at bounding box center [367, 327] width 159 height 13
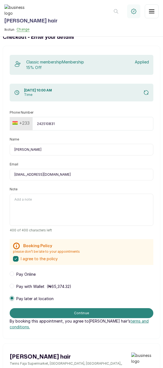
click at [87, 313] on button "Continue" at bounding box center [82, 313] width 144 height 10
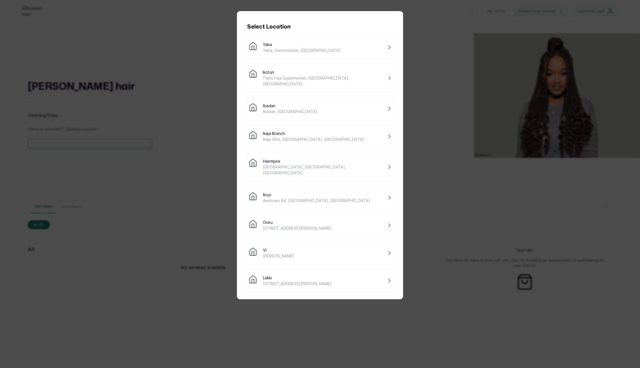
click at [266, 76] on span "Twins Faja Supermarket, [GEOGRAPHIC_DATA], [GEOGRAPHIC_DATA]" at bounding box center [324, 81] width 123 height 12
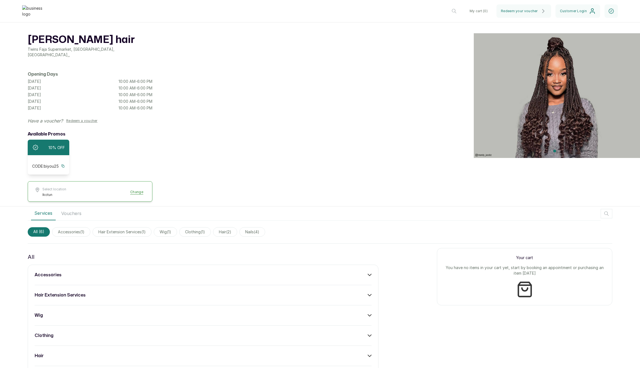
scroll to position [114, 0]
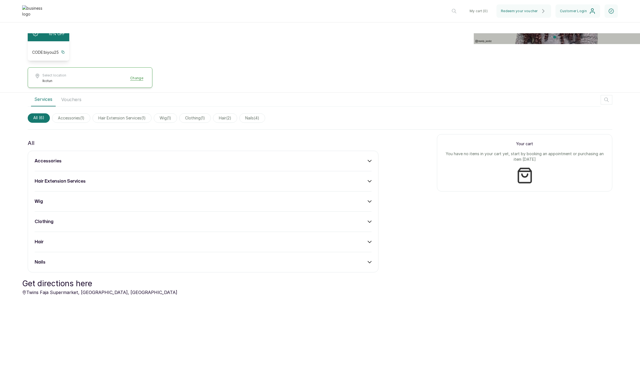
click at [277, 158] on div "accessories" at bounding box center [203, 161] width 337 height 7
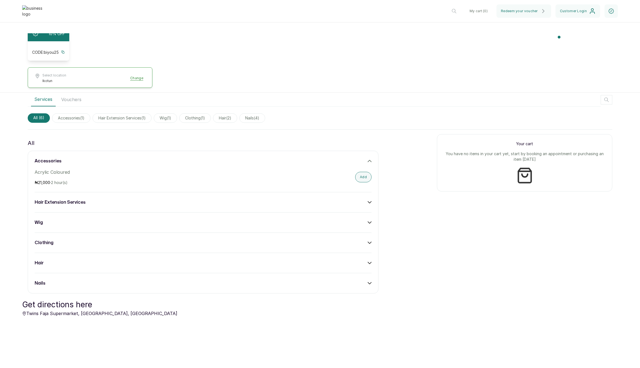
click at [349, 169] on div "Acrylic Coloured ₦ 21,000 · 2 hour(s) Add" at bounding box center [203, 177] width 337 height 17
click at [358, 173] on button "Add" at bounding box center [363, 177] width 16 height 11
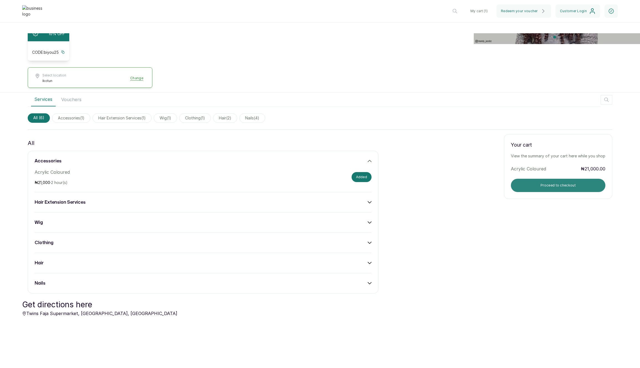
click at [539, 181] on button "Proceed to checkout" at bounding box center [558, 185] width 94 height 13
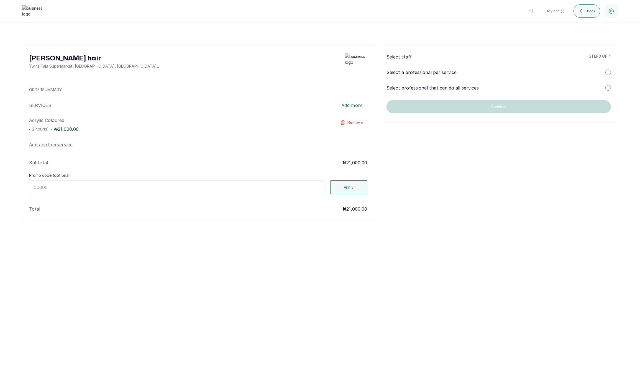
click at [480, 84] on div "Select staff step 3 of 4 Select a professional per service Select professional …" at bounding box center [498, 83] width 238 height 78
drag, startPoint x: 475, startPoint y: 89, endPoint x: 474, endPoint y: 92, distance: 3.5
click at [475, 89] on p "Select professional that can do all services" at bounding box center [432, 87] width 92 height 7
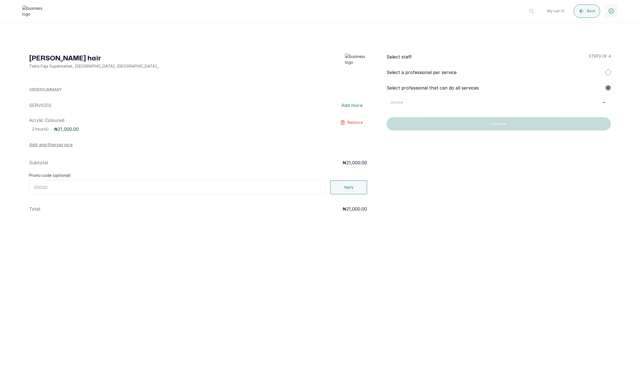
click at [470, 100] on div "Choose" at bounding box center [498, 102] width 217 height 4
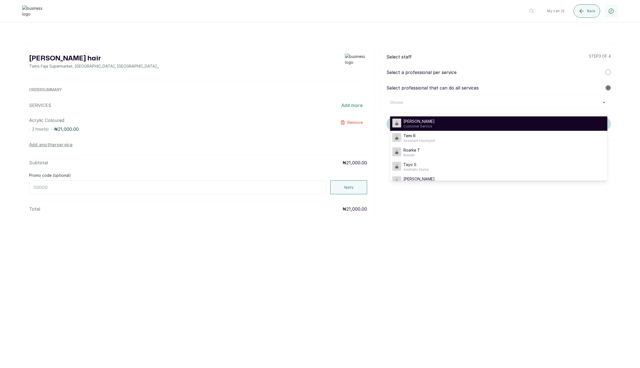
click at [459, 121] on div "[PERSON_NAME] Customer Service" at bounding box center [498, 124] width 213 height 10
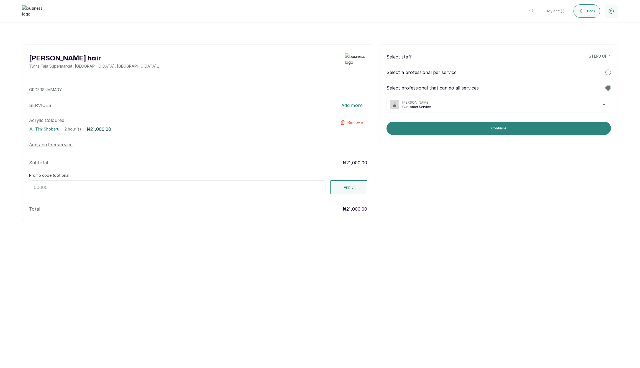
click at [460, 126] on button "Continue" at bounding box center [498, 128] width 224 height 13
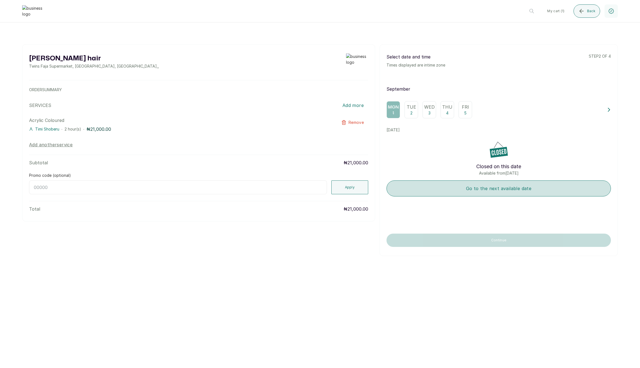
click at [433, 181] on button "Go to the next available date" at bounding box center [498, 188] width 224 height 16
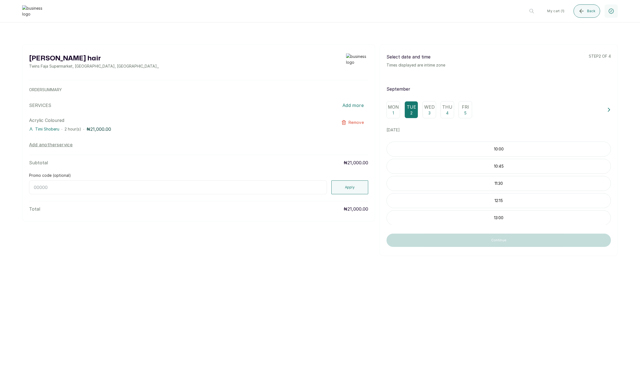
click at [485, 146] on p "10:00" at bounding box center [499, 149] width 224 height 6
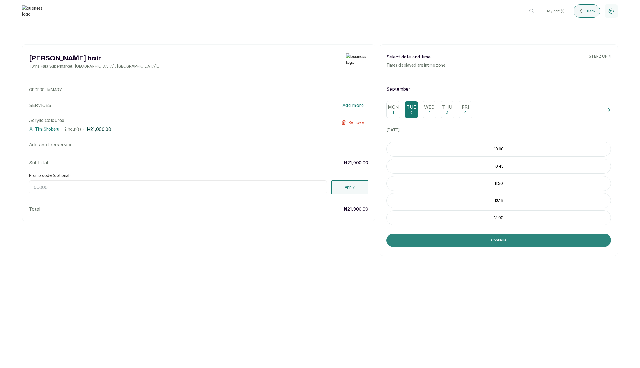
click at [483, 242] on button "Continue" at bounding box center [498, 239] width 224 height 13
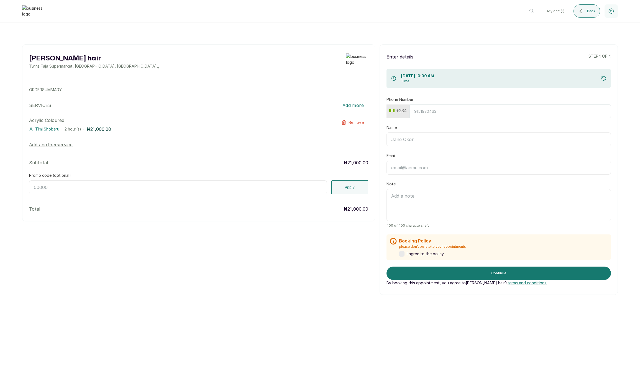
click at [393, 108] on button "+234" at bounding box center [398, 110] width 22 height 9
click at [411, 128] on input "text" at bounding box center [414, 125] width 49 height 11
type input "unite"
click at [418, 153] on span "United States" at bounding box center [414, 156] width 38 height 7
click at [418, 110] on input "Phone Number" at bounding box center [507, 111] width 207 height 14
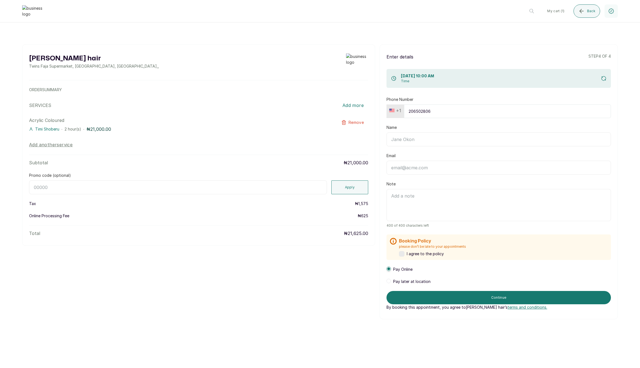
type input "2065028062"
type input "Edem Kumodzi"
type input "edemkmd@outlook.com"
type input "2065028062"
click at [443, 194] on textarea "Note" at bounding box center [498, 205] width 224 height 32
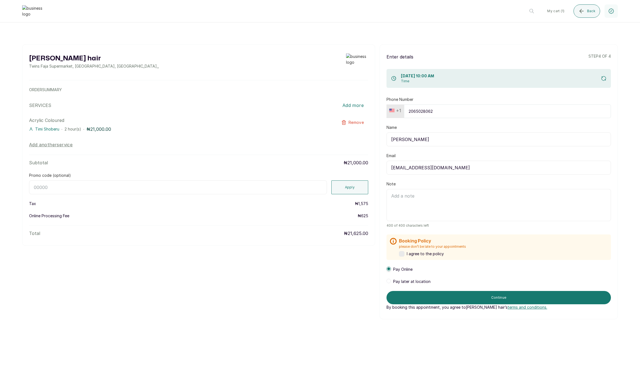
click at [416, 253] on span "I agree to the policy" at bounding box center [425, 254] width 37 height 6
click at [395, 281] on span "Pay later at location" at bounding box center [411, 282] width 37 height 6
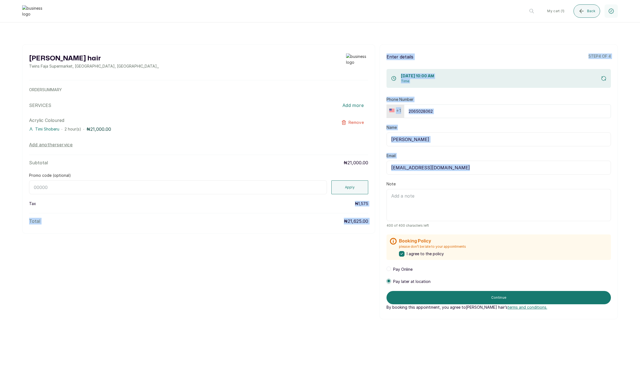
drag, startPoint x: 356, startPoint y: 205, endPoint x: 380, endPoint y: 204, distance: 24.1
click at [380, 204] on div "Layos hair Twins Faja Supermarket, Ikotun - Idimu Road, Lagos, Nigeria , , ORDE…" at bounding box center [319, 181] width 595 height 275
click at [332, 237] on div "Layos hair Twins Faja Supermarket, Ikotun - Idimu Road, Lagos, Nigeria , , ORDE…" at bounding box center [319, 181] width 595 height 275
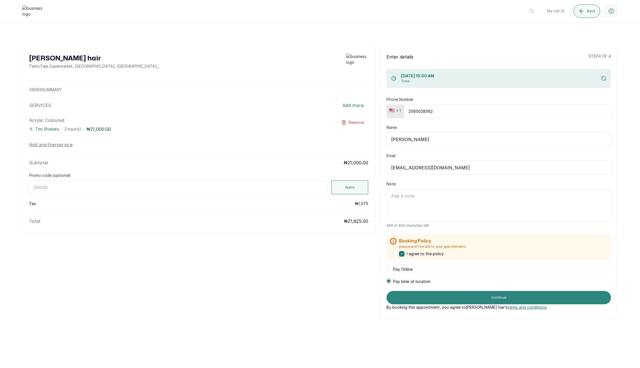
click at [473, 298] on button "Continue" at bounding box center [498, 297] width 224 height 13
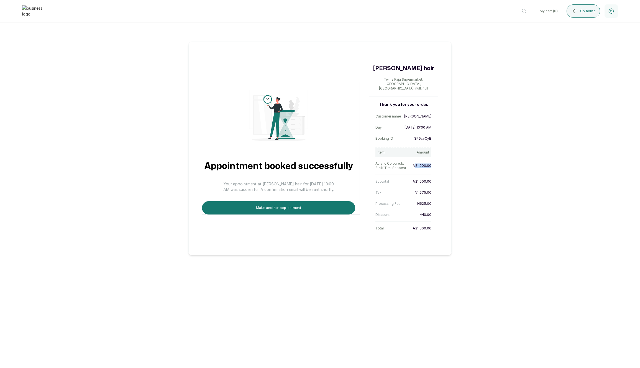
drag, startPoint x: 415, startPoint y: 163, endPoint x: 432, endPoint y: 163, distance: 17.2
click at [433, 163] on div "Thank you for your order. Customer name Edem Kumodzi Day 2 Sep 2025, 10:00 AM B…" at bounding box center [403, 167] width 69 height 131
drag, startPoint x: 416, startPoint y: 183, endPoint x: 421, endPoint y: 184, distance: 4.7
click at [421, 188] on div "Tax ₦1,575.00" at bounding box center [403, 192] width 56 height 9
drag, startPoint x: 411, startPoint y: 187, endPoint x: 441, endPoint y: 188, distance: 29.4
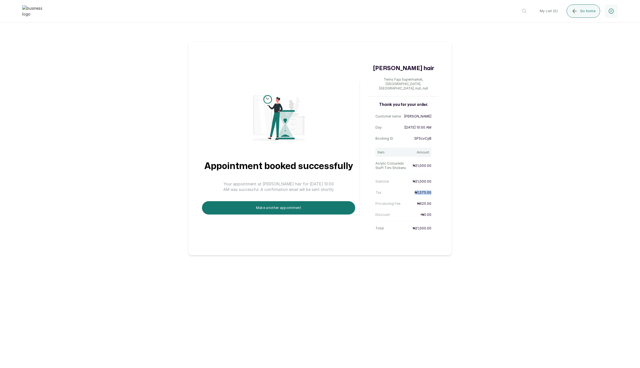
click at [441, 188] on div "Appointment booked successfully Your appointment at Layos hair for 2 Sep 2025, …" at bounding box center [319, 148] width 263 height 213
drag, startPoint x: 367, startPoint y: 223, endPoint x: 423, endPoint y: 225, distance: 56.0
click at [438, 224] on div "Appointment booked successfully Your appointment at Layos hair for 2 Sep 2025, …" at bounding box center [319, 148] width 263 height 213
click at [292, 204] on button "Make another appointment" at bounding box center [278, 207] width 153 height 13
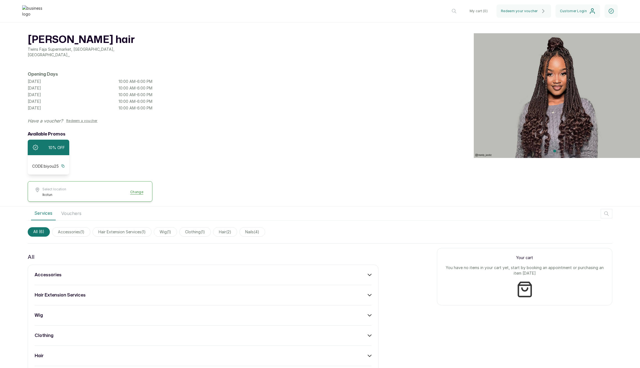
click at [349, 276] on div "accessories hair extension services wig clothing hair nails" at bounding box center [203, 325] width 351 height 122
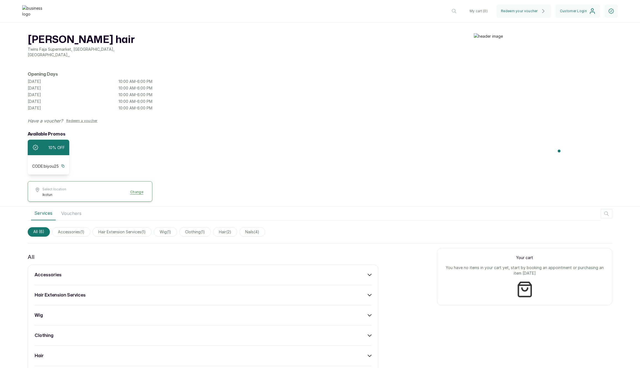
click at [357, 274] on div "accessories" at bounding box center [203, 274] width 337 height 7
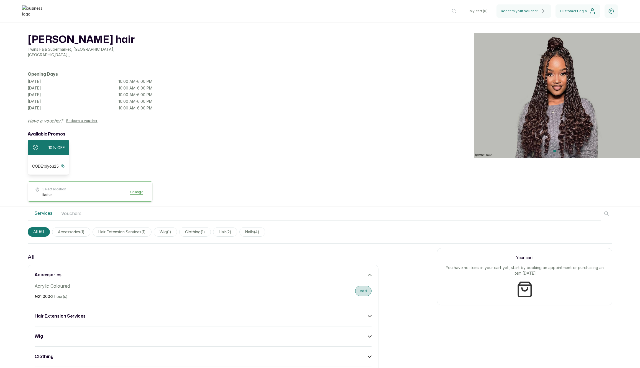
click at [357, 288] on button "Add" at bounding box center [363, 290] width 16 height 11
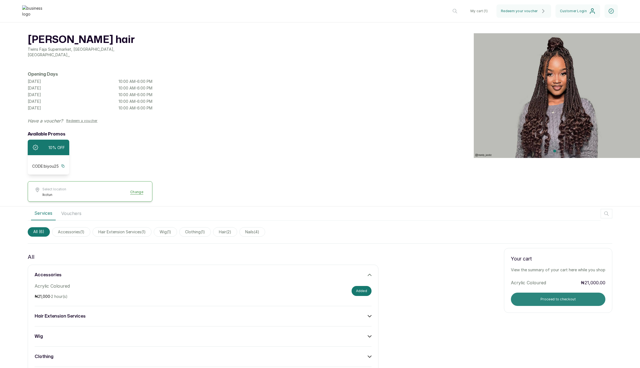
click at [542, 297] on button "Proceed to checkout" at bounding box center [558, 298] width 94 height 13
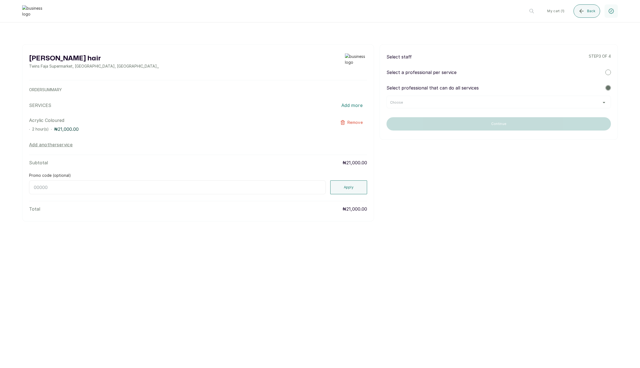
click at [487, 100] on div "Choose" at bounding box center [498, 102] width 217 height 4
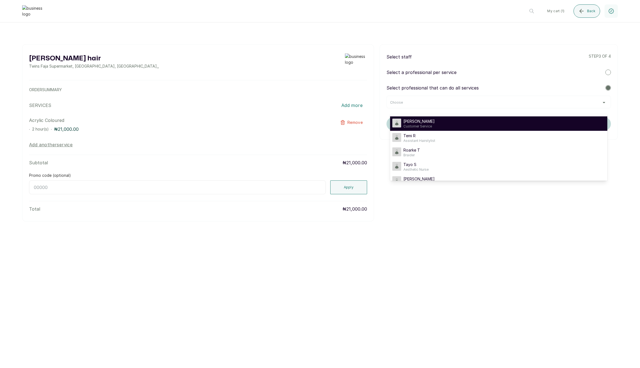
click at [461, 121] on div "Timi Shoberu Customer Service" at bounding box center [498, 124] width 213 height 10
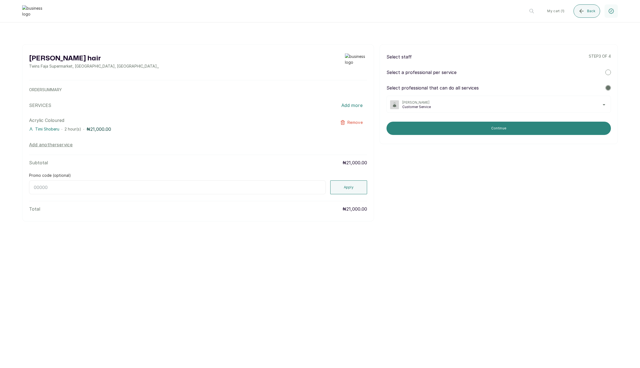
click at [466, 132] on button "Continue" at bounding box center [498, 128] width 224 height 13
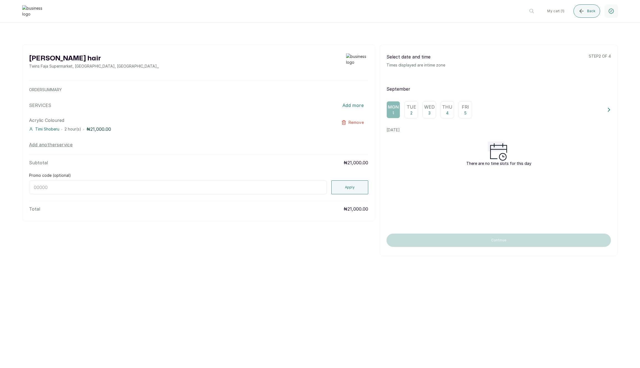
click at [412, 114] on div "Tue 2" at bounding box center [411, 109] width 14 height 17
click at [434, 148] on p "12:15" at bounding box center [499, 149] width 224 height 6
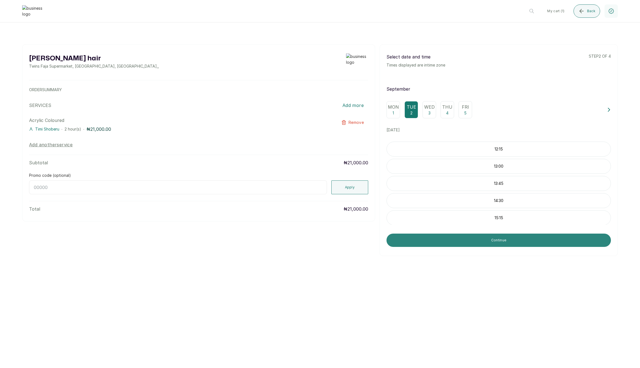
click at [436, 243] on button "Continue" at bounding box center [498, 239] width 224 height 13
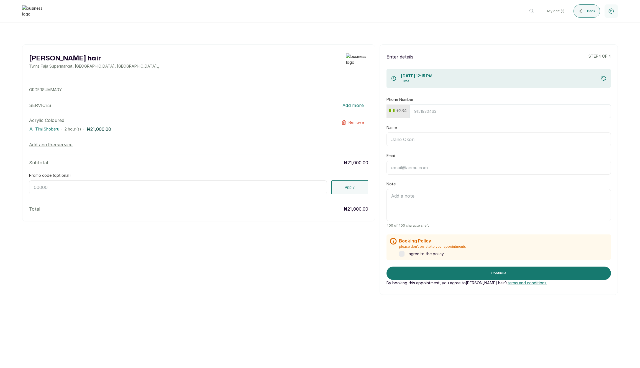
click at [400, 111] on button "+234" at bounding box center [398, 110] width 22 height 9
click at [414, 124] on input "text" at bounding box center [414, 125] width 49 height 11
type input "ghana"
click at [431, 139] on span "Ghana +233" at bounding box center [414, 136] width 49 height 7
click at [440, 113] on input "Phone Number" at bounding box center [510, 111] width 202 height 14
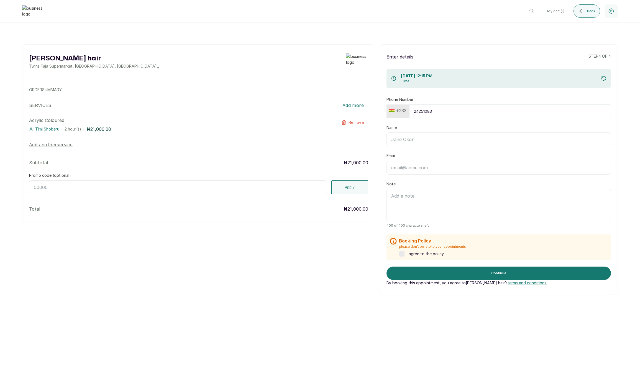
type input "242510831"
type input "Edem Kumodzi"
type input "edem@kumodzi.com"
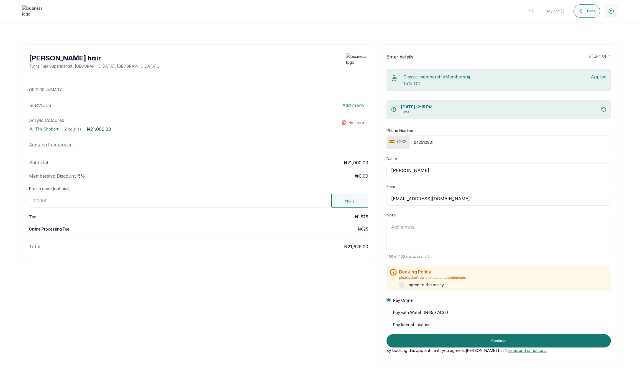
type input "242510831"
click at [174, 197] on input "Promo code (optional)" at bounding box center [178, 201] width 298 height 14
type input "RETURN"
click at [352, 199] on button "Apply" at bounding box center [349, 201] width 37 height 14
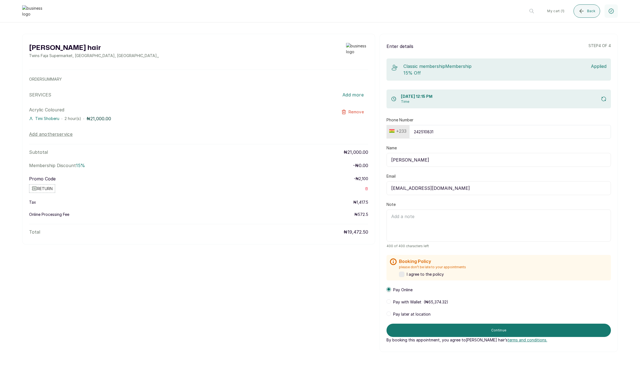
scroll to position [42, 0]
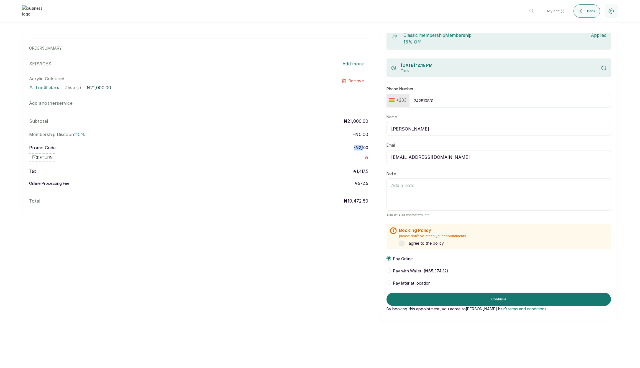
drag, startPoint x: 349, startPoint y: 147, endPoint x: 362, endPoint y: 146, distance: 13.3
click at [362, 146] on div "Promo Code - ₦ 2,100" at bounding box center [198, 147] width 339 height 7
click at [359, 146] on span "2,100" at bounding box center [363, 147] width 9 height 5
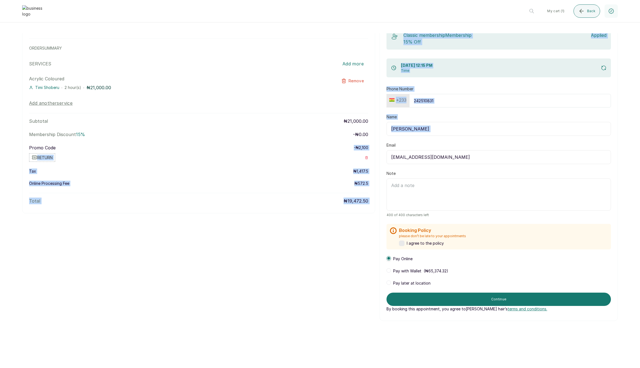
drag, startPoint x: 353, startPoint y: 147, endPoint x: 377, endPoint y: 147, distance: 23.8
click at [377, 147] on div "Layos hair Twins Faja Supermarket, Ikotun - Idimu Road, Lagos, Nigeria , , ORDE…" at bounding box center [319, 162] width 595 height 318
click at [306, 240] on div "Layos hair Twins Faja Supermarket, Ikotun - Idimu Road, Lagos, Nigeria , , ORDE…" at bounding box center [319, 162] width 595 height 318
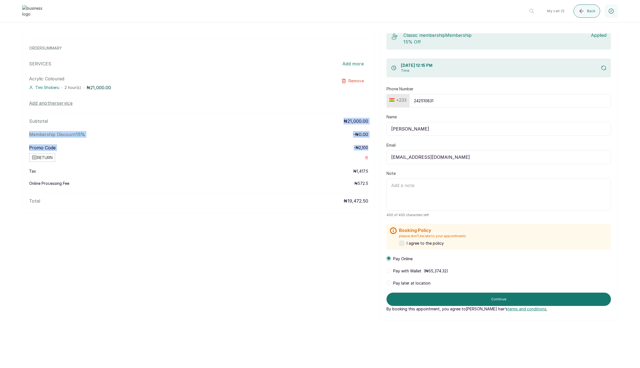
drag, startPoint x: 340, startPoint y: 121, endPoint x: 371, endPoint y: 146, distance: 40.2
click at [371, 146] on div "Layos hair Twins Faja Supermarket, Ikotun - Idimu Road, Lagos, Nigeria , , ORDE…" at bounding box center [198, 108] width 353 height 210
drag, startPoint x: 303, startPoint y: 279, endPoint x: 328, endPoint y: 279, distance: 24.4
click at [304, 279] on div "Layos hair Twins Faja Supermarket, Ikotun - Idimu Road, Lagos, Nigeria , , ORDE…" at bounding box center [319, 162] width 595 height 318
click at [419, 284] on span "Pay later at location" at bounding box center [411, 283] width 37 height 6
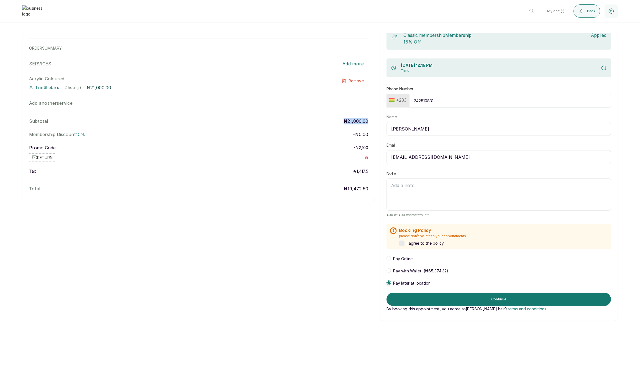
drag, startPoint x: 341, startPoint y: 121, endPoint x: 373, endPoint y: 121, distance: 32.7
click at [373, 121] on div "Layos hair Twins Faja Supermarket, Ikotun - Idimu Road, Lagos, Nigeria , , ORDE…" at bounding box center [198, 102] width 353 height 198
drag, startPoint x: 350, startPoint y: 147, endPoint x: 369, endPoint y: 147, distance: 18.6
click at [369, 147] on div "Layos hair Twins Faja Supermarket, Ikotun - Idimu Road, Lagos, Nigeria , , ORDE…" at bounding box center [198, 102] width 353 height 198
drag, startPoint x: 351, startPoint y: 173, endPoint x: 373, endPoint y: 172, distance: 21.9
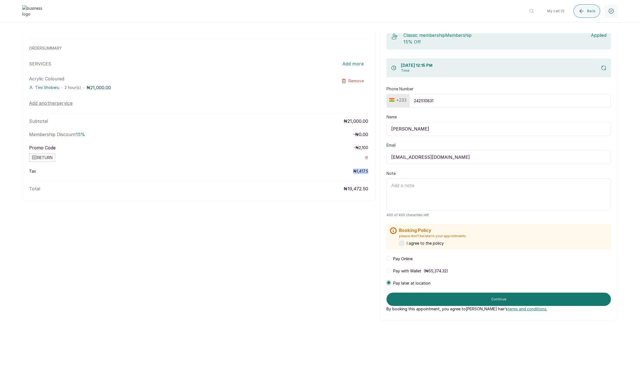
click at [373, 172] on div "Layos hair Twins Faja Supermarket, Ikotun - Idimu Road, Lagos, Nigeria , , ORDE…" at bounding box center [198, 102] width 353 height 198
click at [340, 208] on div "Layos hair Twins Faja Supermarket, Ikotun - Idimu Road, Lagos, Nigeria , , ORDE…" at bounding box center [319, 162] width 595 height 318
click at [465, 297] on button "Continue" at bounding box center [498, 298] width 224 height 13
click at [403, 243] on label at bounding box center [402, 243] width 6 height 6
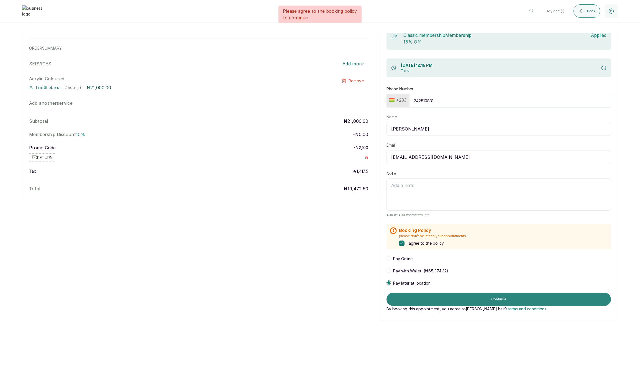
click at [471, 302] on button "Continue" at bounding box center [498, 298] width 224 height 13
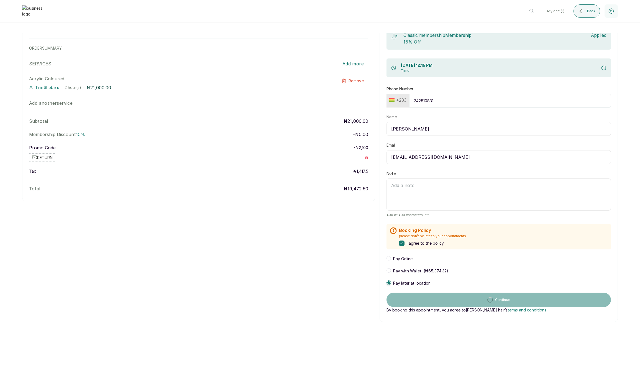
scroll to position [0, 0]
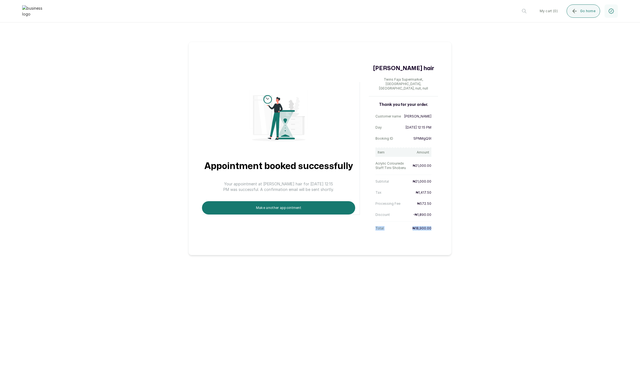
drag, startPoint x: 373, startPoint y: 224, endPoint x: 446, endPoint y: 222, distance: 73.1
click at [448, 222] on div "Appointment booked successfully Your appointment at Layos hair for 2 Sep 2025, …" at bounding box center [319, 148] width 263 height 213
drag, startPoint x: 412, startPoint y: 211, endPoint x: 434, endPoint y: 209, distance: 22.3
click at [434, 209] on div "Thank you for your order. Customer name Edem Kumodzi Day 2 Sep 2025, 12:15 PM B…" at bounding box center [403, 167] width 69 height 131
drag, startPoint x: 418, startPoint y: 200, endPoint x: 439, endPoint y: 199, distance: 21.1
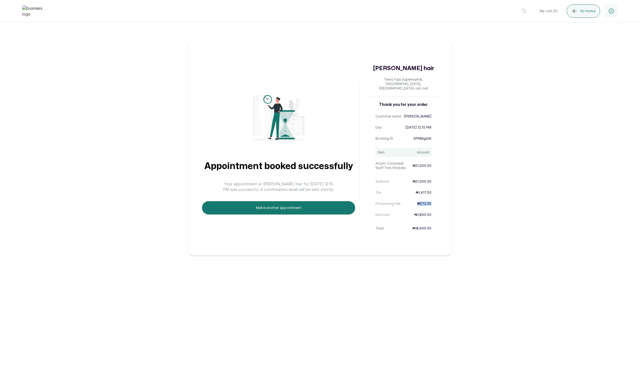
click at [439, 199] on div "Appointment booked successfully Your appointment at Layos hair for 2 Sep 2025, …" at bounding box center [319, 148] width 263 height 213
drag, startPoint x: 415, startPoint y: 188, endPoint x: 435, endPoint y: 188, distance: 20.2
click at [435, 188] on div "Thank you for your order. Customer name Edem Kumodzi Day 2 Sep 2025, 12:15 PM B…" at bounding box center [403, 167] width 69 height 131
drag, startPoint x: 383, startPoint y: 224, endPoint x: 392, endPoint y: 209, distance: 18.0
click at [438, 222] on div "Appointment booked successfully Your appointment at Layos hair for 2 Sep 2025, …" at bounding box center [319, 148] width 263 height 213
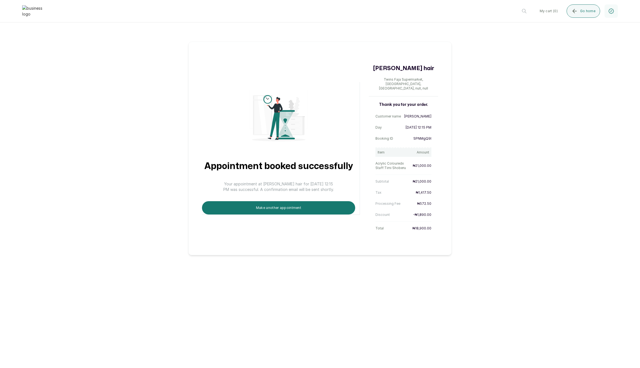
drag, startPoint x: 371, startPoint y: 208, endPoint x: 434, endPoint y: 197, distance: 64.1
click at [434, 197] on div "Thank you for your order. Customer name Edem Kumodzi Day 2 Sep 2025, 12:15 PM B…" at bounding box center [403, 167] width 69 height 131
drag, startPoint x: 369, startPoint y: 197, endPoint x: 432, endPoint y: 208, distance: 63.9
click at [432, 208] on div "Thank you for your order. Customer name Edem Kumodzi Day 2 Sep 2025, 12:15 PM B…" at bounding box center [403, 167] width 69 height 131
click at [381, 259] on main "Appointment booked successfully Your appointment at Layos hair for 2 Sep 2025, …" at bounding box center [320, 200] width 640 height 335
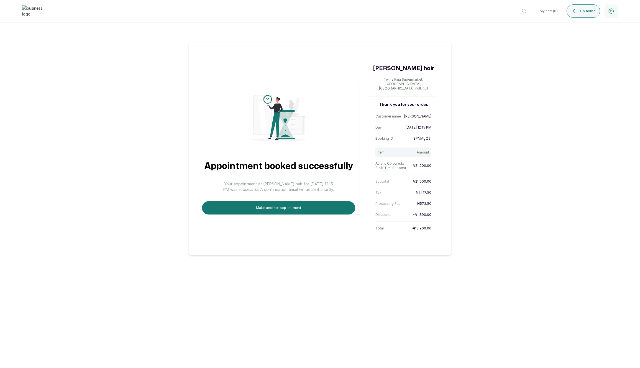
click at [421, 136] on p "SPNMgQ9I" at bounding box center [422, 138] width 18 height 4
drag, startPoint x: 374, startPoint y: 176, endPoint x: 390, endPoint y: 175, distance: 16.4
click at [390, 174] on div "Thank you for your order. Customer name Edem Kumodzi Day 2 Sep 2025, 12:15 PM B…" at bounding box center [403, 167] width 69 height 131
drag, startPoint x: 372, startPoint y: 189, endPoint x: 442, endPoint y: 211, distance: 73.2
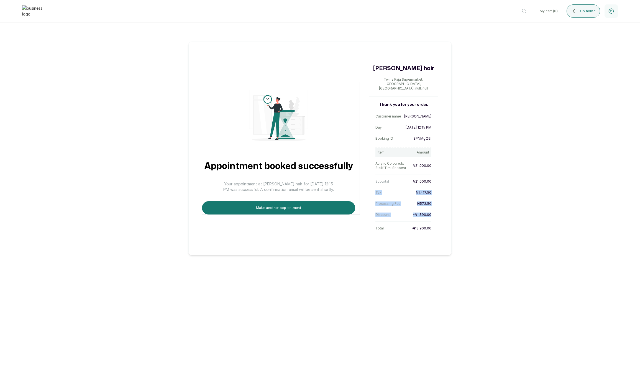
click at [442, 211] on div "Appointment booked successfully Your appointment at Layos hair for 2 Sep 2025, …" at bounding box center [319, 148] width 263 height 213
drag, startPoint x: 372, startPoint y: 224, endPoint x: 438, endPoint y: 225, distance: 65.6
click at [439, 224] on div "Appointment booked successfully Your appointment at Layos hair for 2 Sep 2025, …" at bounding box center [319, 148] width 263 height 213
drag, startPoint x: 374, startPoint y: 199, endPoint x: 427, endPoint y: 196, distance: 53.0
click at [439, 198] on div "Appointment booked successfully Your appointment at Layos hair for 2 Sep 2025, …" at bounding box center [319, 148] width 263 height 213
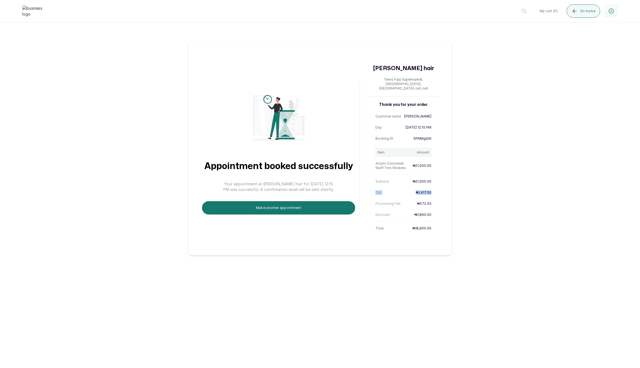
drag, startPoint x: 374, startPoint y: 187, endPoint x: 454, endPoint y: 189, distance: 80.0
click at [454, 189] on div "Appointment booked successfully Your appointment at Layos hair for 2 Sep 2025, …" at bounding box center [320, 144] width 640 height 222
drag, startPoint x: 377, startPoint y: 210, endPoint x: 441, endPoint y: 213, distance: 63.7
click at [441, 213] on div "Appointment booked successfully Your appointment at Layos hair for 2 Sep 2025, …" at bounding box center [319, 148] width 263 height 213
drag, startPoint x: 434, startPoint y: 199, endPoint x: 370, endPoint y: 196, distance: 64.6
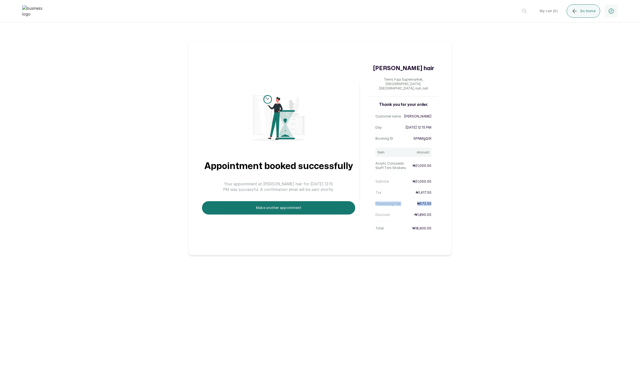
click at [370, 196] on div "Thank you for your order. Customer name Edem Kumodzi Day 2 Sep 2025, 12:15 PM B…" at bounding box center [403, 167] width 69 height 131
click at [442, 224] on div "Appointment booked successfully Your appointment at Layos hair for 2 Sep 2025, …" at bounding box center [319, 148] width 263 height 213
drag, startPoint x: 375, startPoint y: 200, endPoint x: 436, endPoint y: 200, distance: 61.2
click at [436, 200] on div "Thank you for your order. Customer name Edem Kumodzi Day 2 Sep 2025, 12:15 PM B…" at bounding box center [403, 167] width 69 height 131
click at [423, 201] on p "₦572.50" at bounding box center [424, 203] width 14 height 4
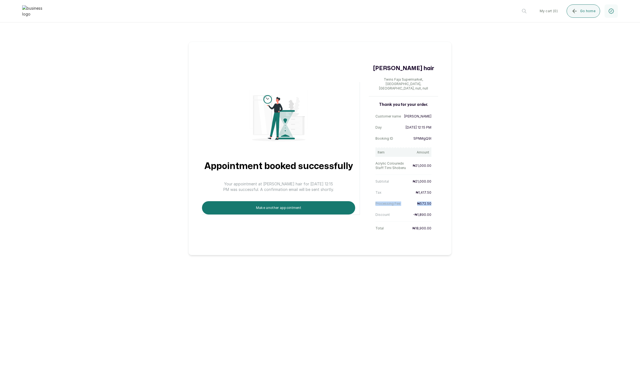
drag, startPoint x: 375, startPoint y: 199, endPoint x: 442, endPoint y: 199, distance: 67.0
click at [442, 199] on div "Appointment booked successfully Your appointment at Layos hair for 2 Sep 2025, …" at bounding box center [319, 148] width 263 height 213
click at [312, 201] on button "Make another appointment" at bounding box center [278, 207] width 153 height 13
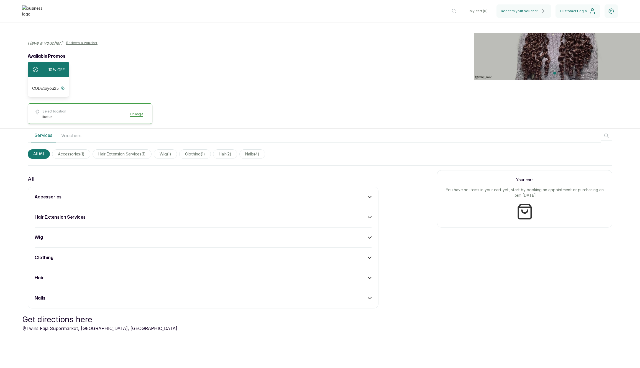
scroll to position [68, 0]
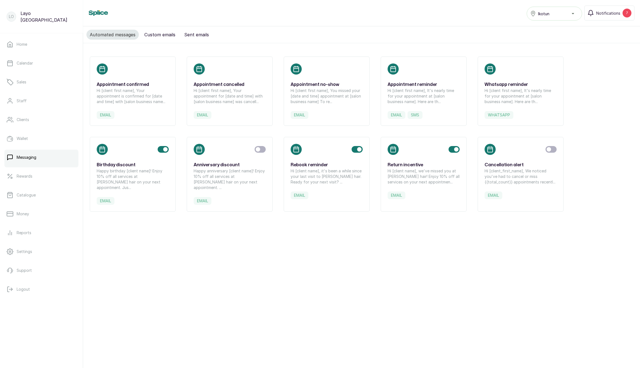
drag, startPoint x: 509, startPoint y: 258, endPoint x: 511, endPoint y: 262, distance: 3.8
click at [510, 261] on div "Automated messages Custom emails Sent emails Appointment confirmed Hi [client f…" at bounding box center [361, 193] width 557 height 335
click at [311, 273] on div "Automated messages Custom emails Sent emails Appointment confirmed Hi [client f…" at bounding box center [361, 193] width 557 height 335
click at [157, 38] on button "Custom emails" at bounding box center [160, 35] width 38 height 10
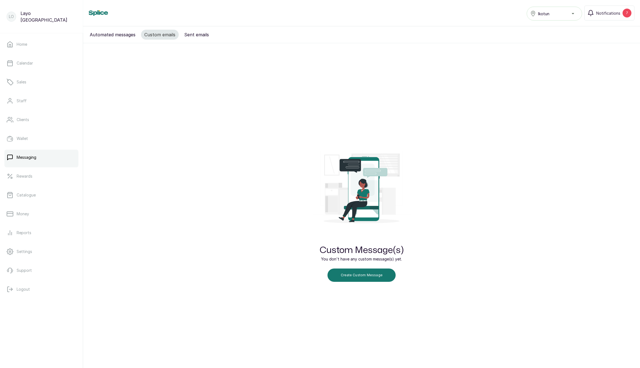
click at [99, 34] on button "Automated messages" at bounding box center [112, 35] width 52 height 10
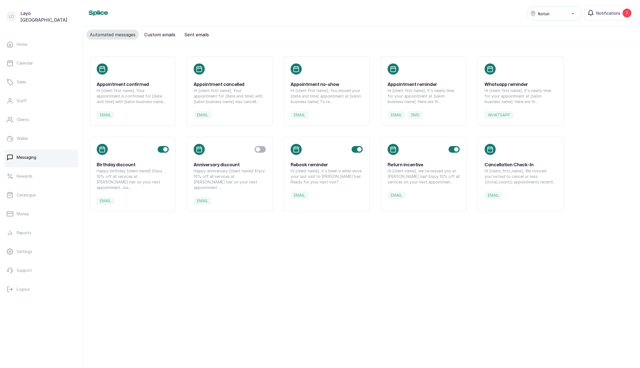
click at [521, 170] on p "Hi [client_first_name], We noticed you've had to cancel or miss {{total_count}}…" at bounding box center [520, 176] width 72 height 17
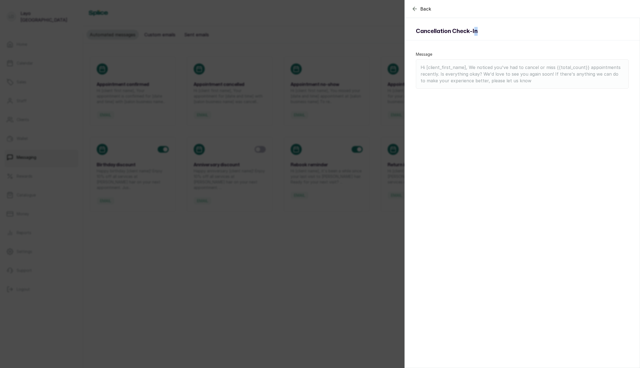
drag, startPoint x: 474, startPoint y: 31, endPoint x: 523, endPoint y: 31, distance: 48.5
click at [524, 29] on div "Cancellation Check-In" at bounding box center [522, 31] width 235 height 18
click at [513, 32] on div "Cancellation Check-In" at bounding box center [522, 31] width 235 height 18
click at [341, 274] on div "Back Back Cancellation Check-In Message Hi [client_first_name], We noticed you'…" at bounding box center [320, 184] width 640 height 368
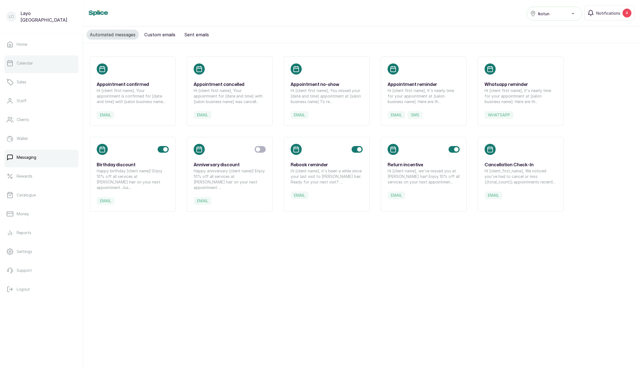
click at [31, 64] on p "Calendar" at bounding box center [25, 63] width 16 height 6
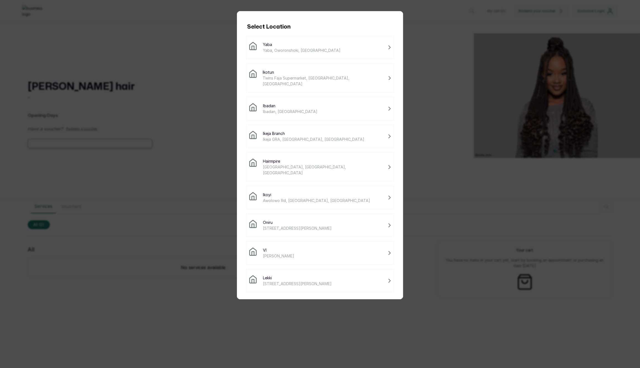
click at [317, 78] on span "Twins Faja Supermarket, [GEOGRAPHIC_DATA], [GEOGRAPHIC_DATA]" at bounding box center [324, 81] width 123 height 12
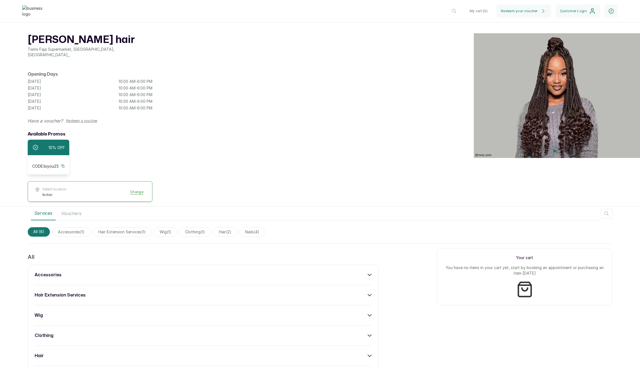
drag, startPoint x: 211, startPoint y: 268, endPoint x: 217, endPoint y: 268, distance: 6.1
click at [211, 268] on div "accessories hair extension services wig clothing hair nails" at bounding box center [203, 325] width 351 height 122
click at [309, 275] on div "accessories" at bounding box center [203, 274] width 337 height 7
click at [359, 286] on button "Add" at bounding box center [363, 290] width 16 height 11
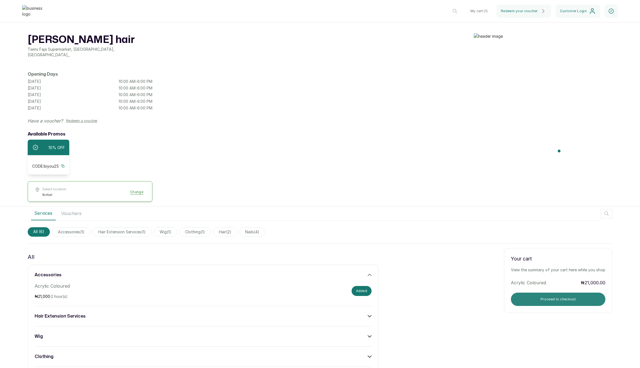
click at [524, 296] on button "Proceed to checkout" at bounding box center [558, 298] width 94 height 13
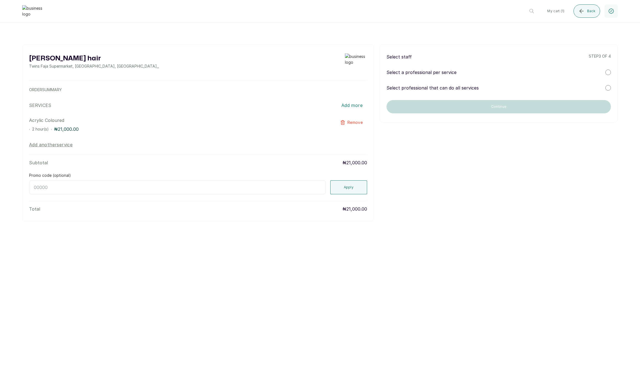
click at [484, 86] on div "Select professional that can do all services" at bounding box center [498, 87] width 224 height 7
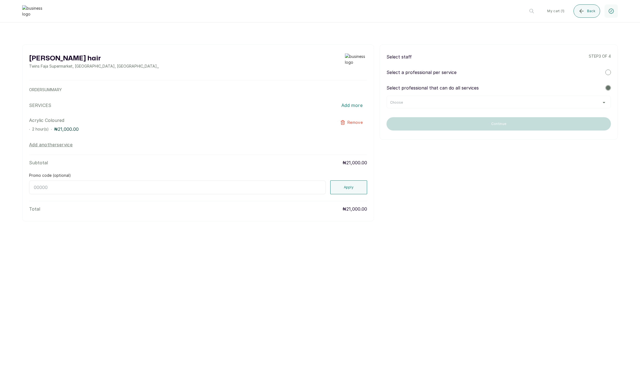
click at [474, 104] on div "Choose" at bounding box center [498, 102] width 217 height 4
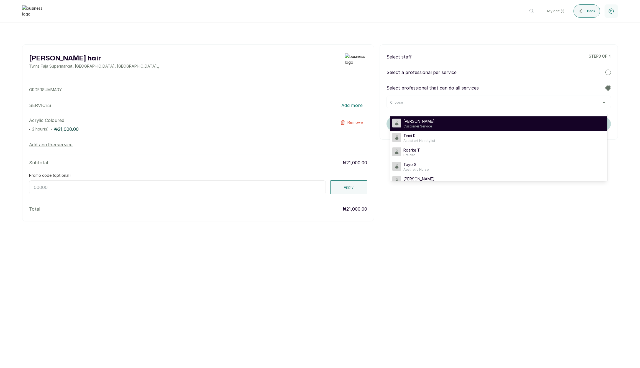
click at [466, 118] on li "Timi Shoberu Customer Service" at bounding box center [498, 123] width 217 height 14
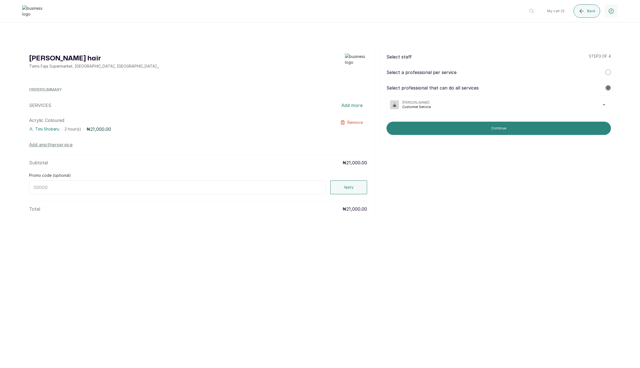
click at [462, 128] on button "Continue" at bounding box center [498, 128] width 224 height 13
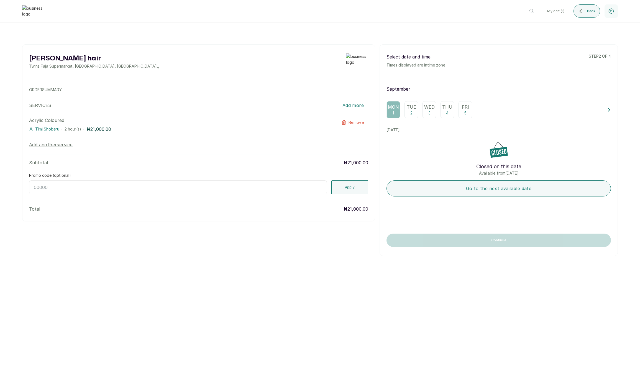
click at [413, 112] on div "Tue 2" at bounding box center [411, 109] width 14 height 17
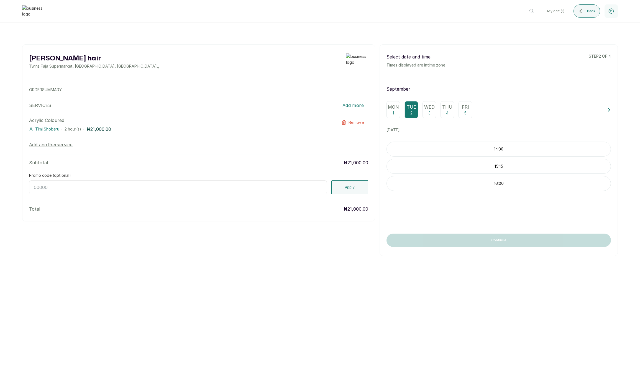
click at [441, 149] on p "14:30" at bounding box center [499, 149] width 224 height 6
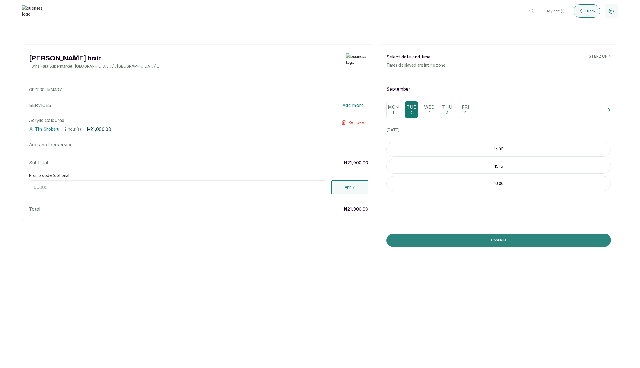
click at [435, 235] on button "Continue" at bounding box center [498, 239] width 224 height 13
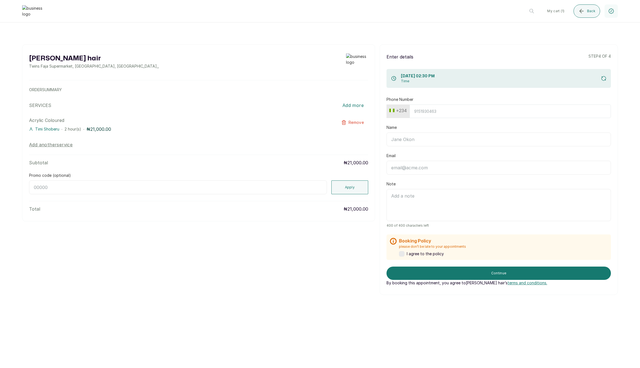
click at [403, 111] on button "+234" at bounding box center [398, 110] width 22 height 9
click at [409, 128] on input "text" at bounding box center [414, 125] width 49 height 11
type input "f"
type input "ghana"
drag, startPoint x: 407, startPoint y: 139, endPoint x: 412, endPoint y: 128, distance: 11.3
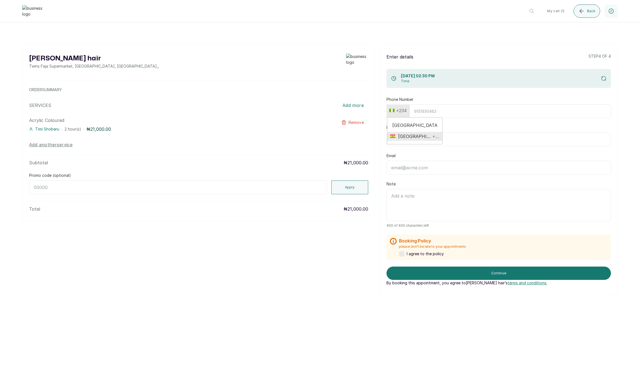
click at [407, 139] on span "Ghana" at bounding box center [412, 136] width 35 height 7
click at [424, 110] on input "Phone Number" at bounding box center [510, 111] width 202 height 14
type input "242510831"
type input "Edem Kumodzi"
type input "edem@kumodzi.com"
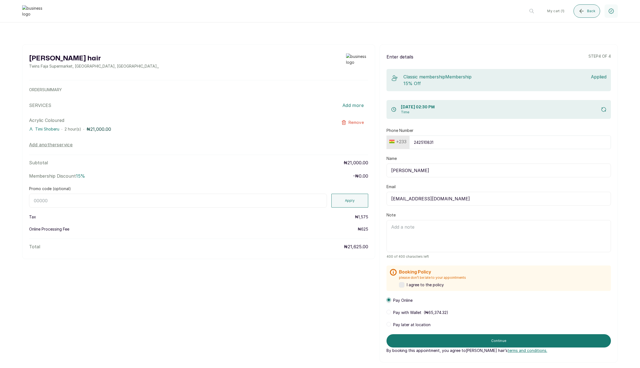
type input "242510831"
click at [317, 202] on input "Promo code (optional)" at bounding box center [178, 201] width 298 height 14
type input "RETURN"
click at [355, 197] on button "Apply" at bounding box center [349, 201] width 37 height 14
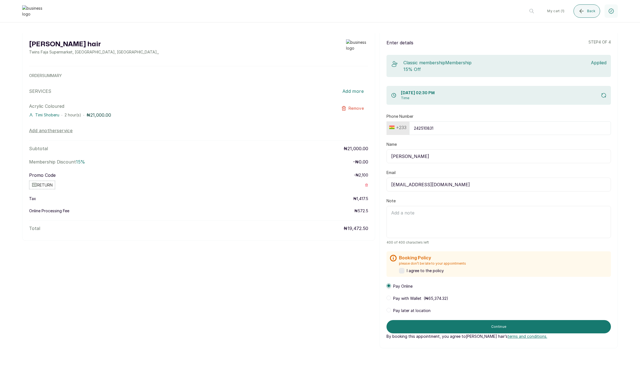
scroll to position [20, 0]
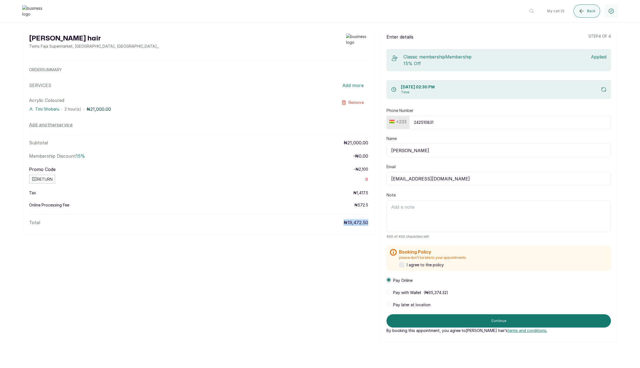
drag, startPoint x: 339, startPoint y: 222, endPoint x: 369, endPoint y: 225, distance: 30.3
click at [369, 225] on div "Layos hair Twins Faja Supermarket, Ikotun - Idimu Road, Lagos, Nigeria , , ORDE…" at bounding box center [198, 129] width 353 height 210
click at [417, 304] on span "Pay later at location" at bounding box center [411, 305] width 37 height 6
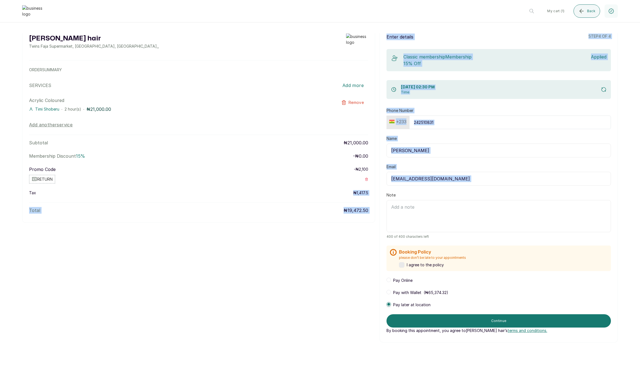
drag, startPoint x: 351, startPoint y: 191, endPoint x: 377, endPoint y: 192, distance: 26.6
click at [377, 192] on div "Layos hair Twins Faja Supermarket, Ikotun - Idimu Road, Lagos, Nigeria , , ORDE…" at bounding box center [319, 183] width 595 height 318
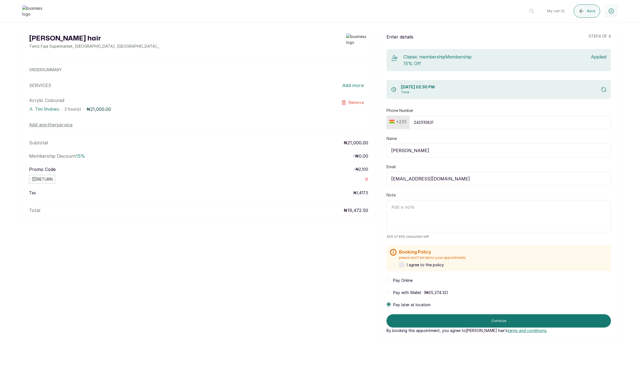
click at [371, 195] on div "Layos hair Twins Faja Supermarket, Ikotun - Idimu Road, Lagos, Nigeria , , ORDE…" at bounding box center [198, 123] width 353 height 198
drag, startPoint x: 340, startPoint y: 210, endPoint x: 368, endPoint y: 207, distance: 28.1
click at [368, 207] on div "Layos hair Twins Faja Supermarket, Ikotun - Idimu Road, Lagos, Nigeria , , ORDE…" at bounding box center [198, 123] width 353 height 198
click at [371, 224] on div "Layos hair Twins Faja Supermarket, Ikotun - Idimu Road, Lagos, Nigeria , , ORDE…" at bounding box center [319, 183] width 595 height 318
click at [507, 321] on button "Continue" at bounding box center [498, 320] width 224 height 13
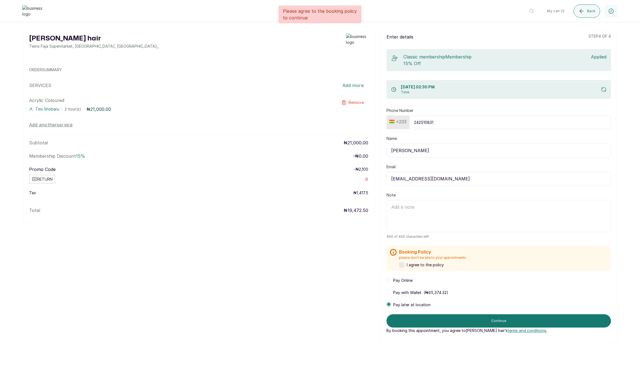
click at [402, 266] on label at bounding box center [402, 265] width 6 height 6
click at [435, 320] on button "Continue" at bounding box center [498, 320] width 224 height 13
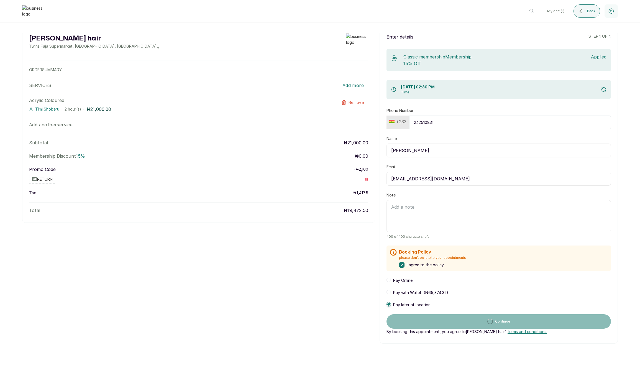
scroll to position [0, 0]
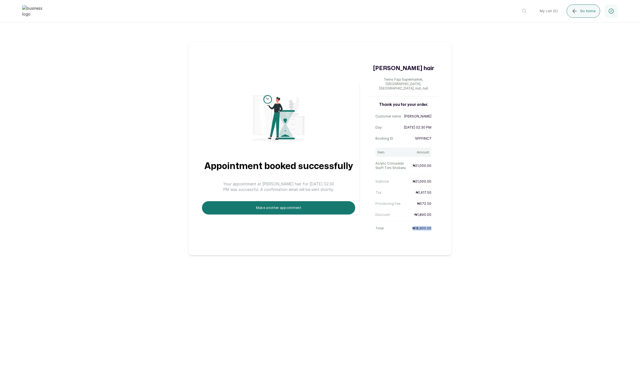
drag, startPoint x: 413, startPoint y: 225, endPoint x: 435, endPoint y: 222, distance: 22.9
click at [435, 222] on div "Thank you for your order. Customer name Edem Kumodzi Day 2 Sep 2025, 02:30 PM B…" at bounding box center [403, 167] width 69 height 131
drag, startPoint x: 375, startPoint y: 199, endPoint x: 429, endPoint y: 202, distance: 53.5
click at [432, 199] on div "Thank you for your order. Customer name Edem Kumodzi Day 2 Sep 2025, 02:30 PM B…" at bounding box center [403, 167] width 69 height 131
drag, startPoint x: 406, startPoint y: 211, endPoint x: 431, endPoint y: 210, distance: 25.2
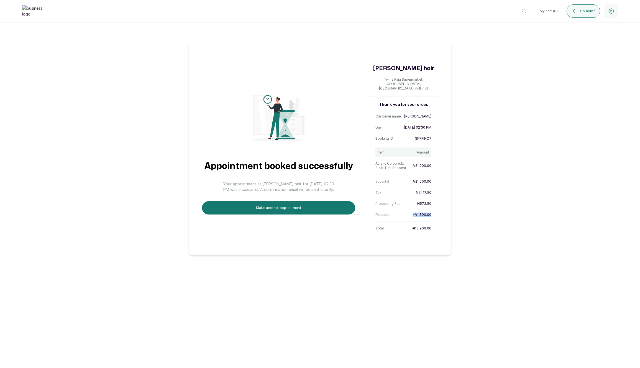
click at [431, 210] on div "Thank you for your order. Customer name Edem Kumodzi Day 2 Sep 2025, 02:30 PM B…" at bounding box center [403, 167] width 69 height 131
drag, startPoint x: 408, startPoint y: 226, endPoint x: 435, endPoint y: 225, distance: 27.4
click at [435, 225] on div "Thank you for your order. Customer name Edem Kumodzi Day 2 Sep 2025, 02:30 PM B…" at bounding box center [403, 167] width 69 height 131
click at [524, 161] on div "Appointment booked successfully Your appointment at Layos hair for 2 Sep 2025, …" at bounding box center [320, 144] width 640 height 222
drag, startPoint x: 376, startPoint y: 199, endPoint x: 449, endPoint y: 199, distance: 73.4
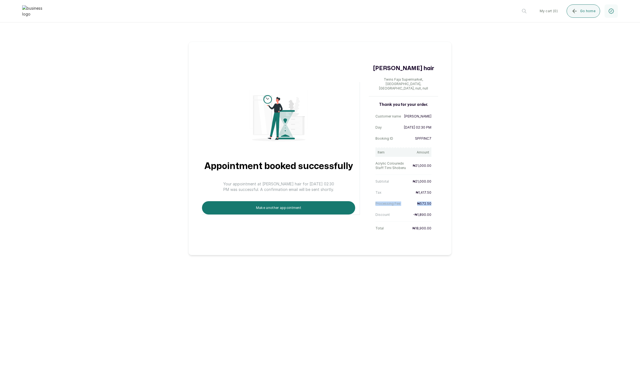
click at [449, 199] on div "Appointment booked successfully Your appointment at Layos hair for 2 Sep 2025, …" at bounding box center [319, 148] width 263 height 213
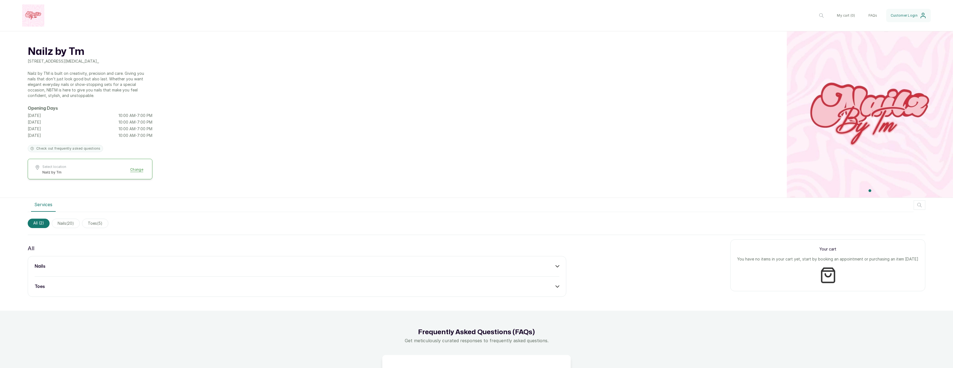
click at [89, 262] on div "nails toes" at bounding box center [297, 276] width 538 height 41
click at [99, 269] on div "nails" at bounding box center [297, 266] width 524 height 7
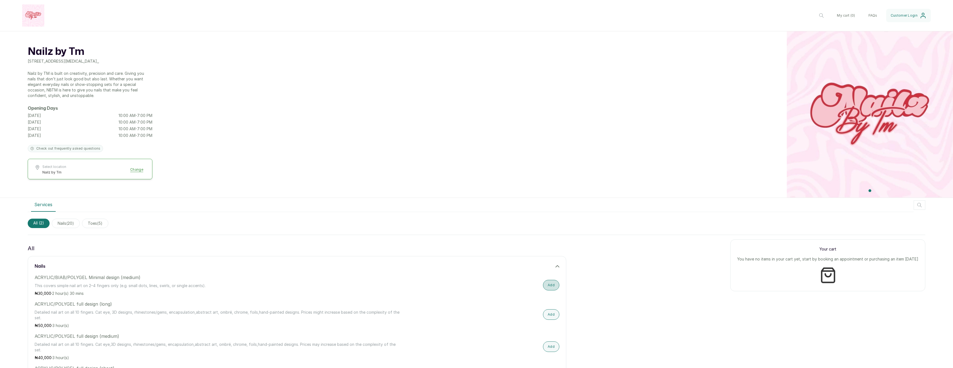
click at [545, 285] on div "ACRYLIC/BIAB/POLYGEL Minimal design (medium) This covers simple nail art on 2–4…" at bounding box center [297, 285] width 524 height 22
click at [546, 284] on button "Add" at bounding box center [551, 285] width 16 height 11
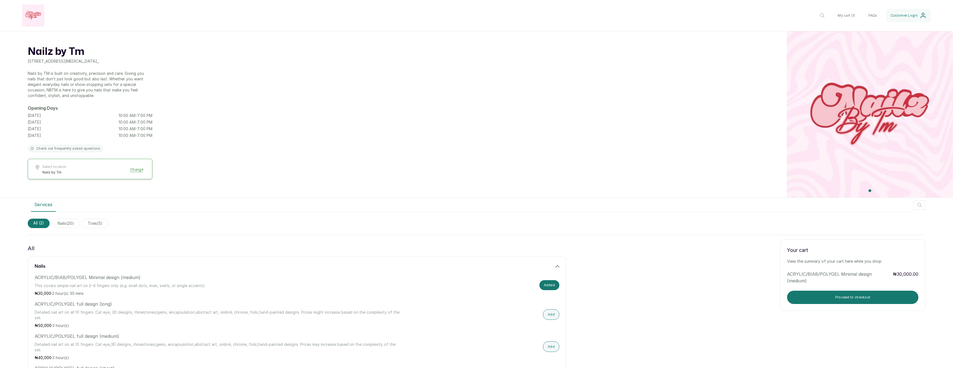
click at [823, 290] on div "Your cart View the summary of your cart here while you shop ACRYLIC/BIAB/POLYGE…" at bounding box center [852, 274] width 145 height 71
click at [821, 294] on button "Proceed to checkout" at bounding box center [852, 296] width 131 height 13
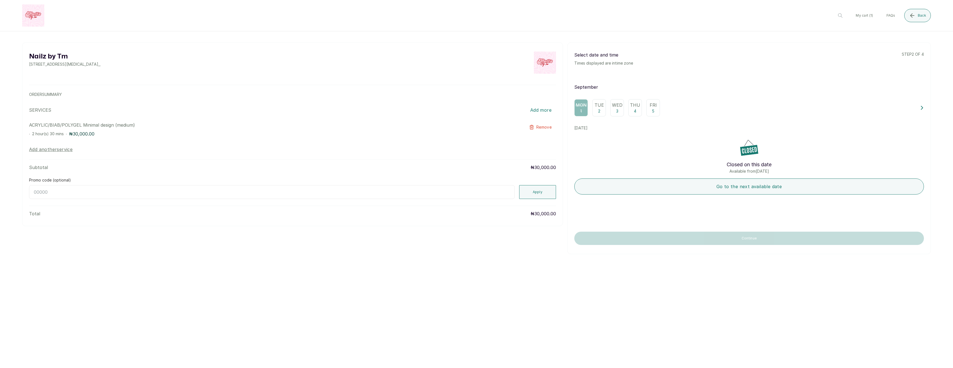
click at [660, 109] on div "Mon 1 Tue 2 Wed 3 Thu 4 Fri 5" at bounding box center [744, 107] width 341 height 17
click at [658, 109] on div "Fri 5" at bounding box center [653, 107] width 14 height 17
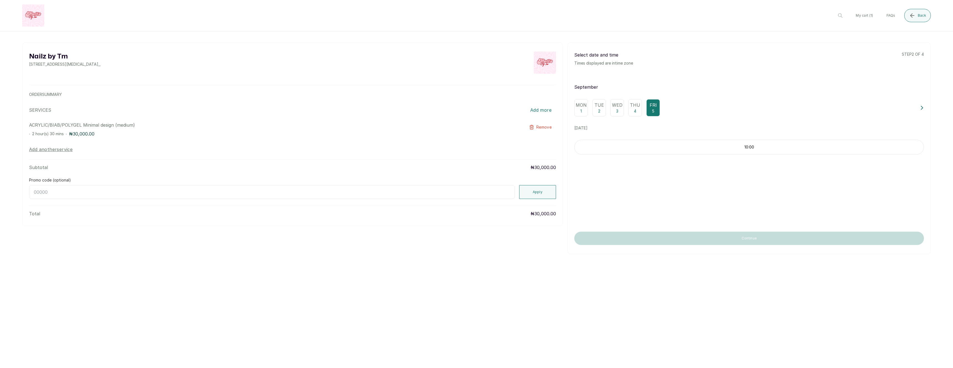
click at [650, 210] on div "10:00" at bounding box center [748, 181] width 349 height 83
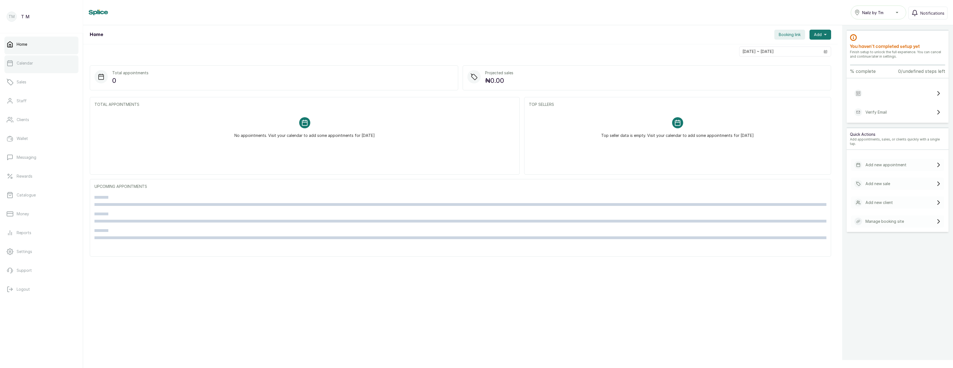
click at [42, 68] on link "Calendar" at bounding box center [41, 63] width 74 height 16
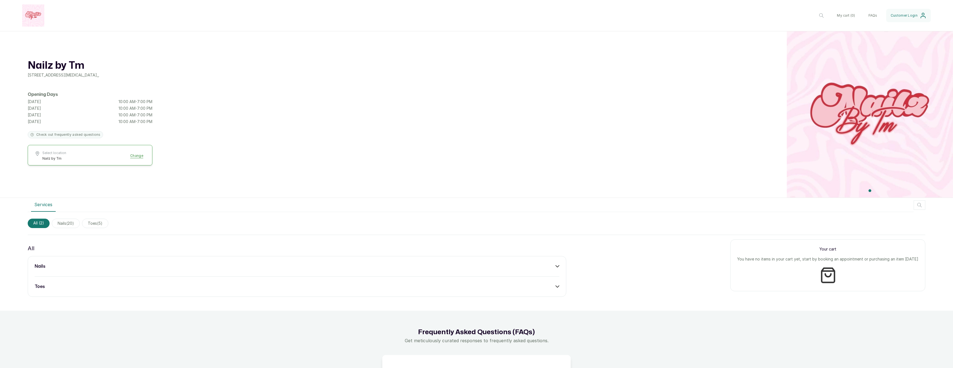
click at [512, 261] on div "nails toes" at bounding box center [297, 276] width 538 height 41
click at [512, 264] on div "nails" at bounding box center [297, 266] width 524 height 7
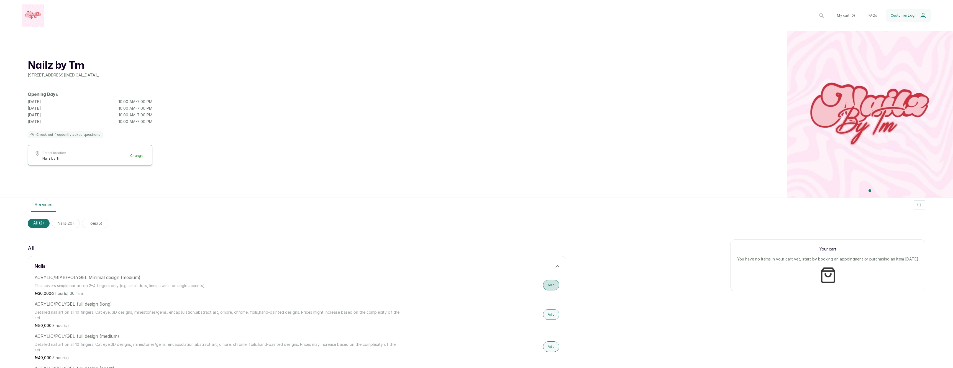
click at [548, 284] on button "Add" at bounding box center [551, 285] width 16 height 11
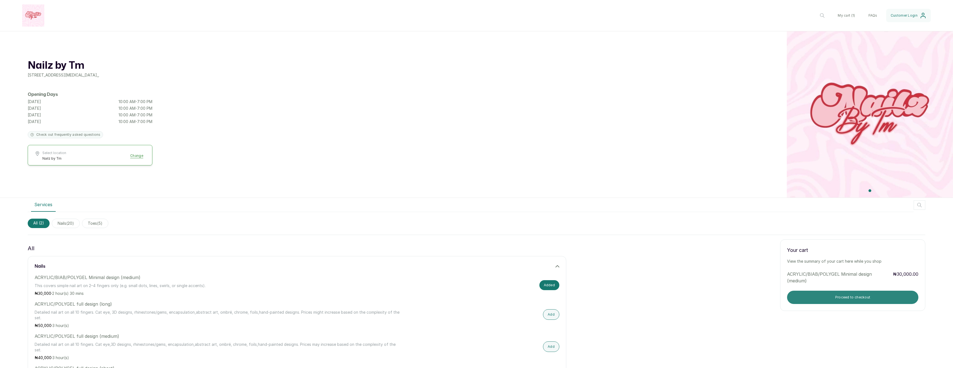
click at [831, 294] on button "Proceed to checkout" at bounding box center [852, 296] width 131 height 13
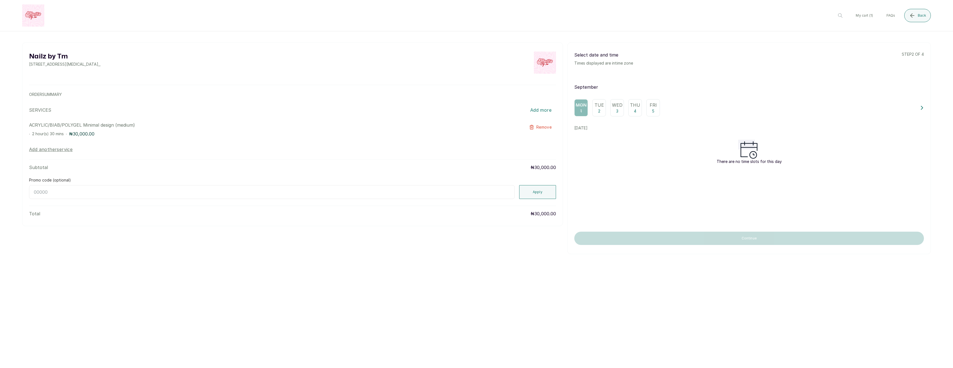
click at [657, 109] on div "Fri 5" at bounding box center [653, 107] width 14 height 17
click at [681, 150] on div "10:00" at bounding box center [748, 147] width 349 height 15
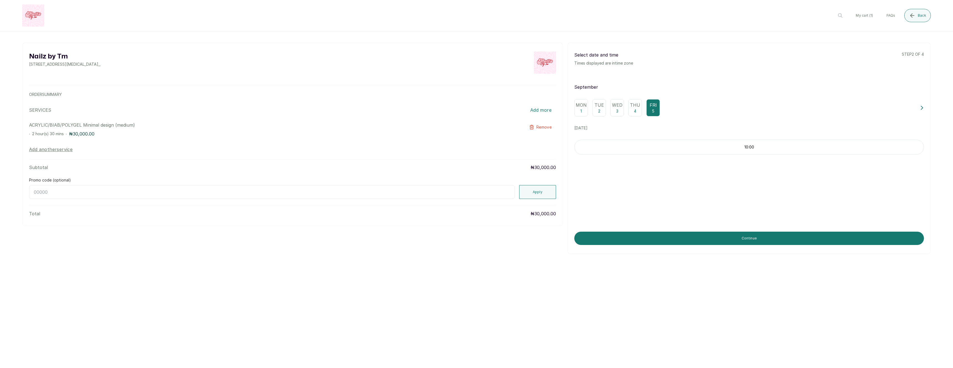
click at [616, 184] on div "10:00" at bounding box center [748, 181] width 349 height 83
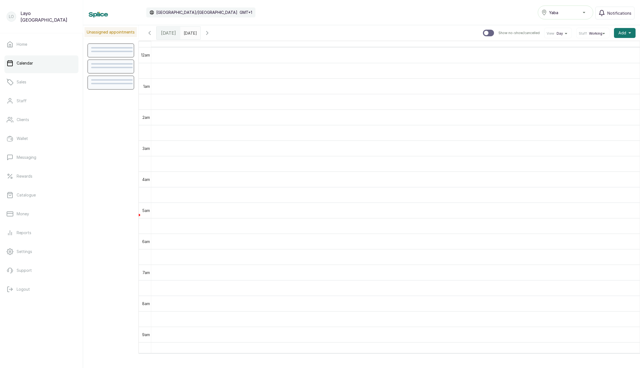
scroll to position [186, 0]
click at [590, 33] on span "Working" at bounding box center [595, 33] width 13 height 4
click at [582, 55] on li "All" at bounding box center [592, 59] width 28 height 9
click at [210, 34] on icon "button" at bounding box center [207, 33] width 7 height 7
click at [572, 4] on div "Calendar [GEOGRAPHIC_DATA]/[GEOGRAPHIC_DATA] GMT+1 Yaba Notifications" at bounding box center [361, 12] width 557 height 25
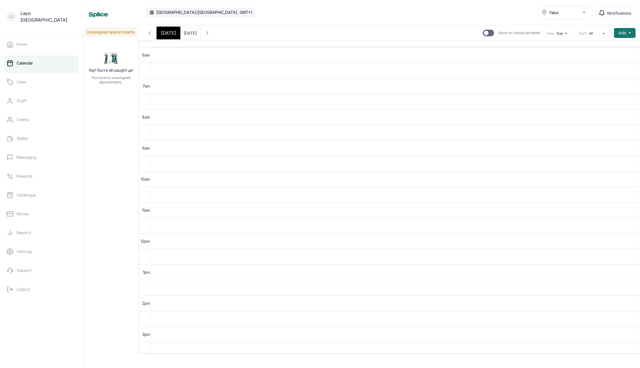
click at [568, 7] on button "Yaba" at bounding box center [564, 13] width 55 height 14
click at [559, 37] on span "Ikotun" at bounding box center [569, 37] width 40 height 7
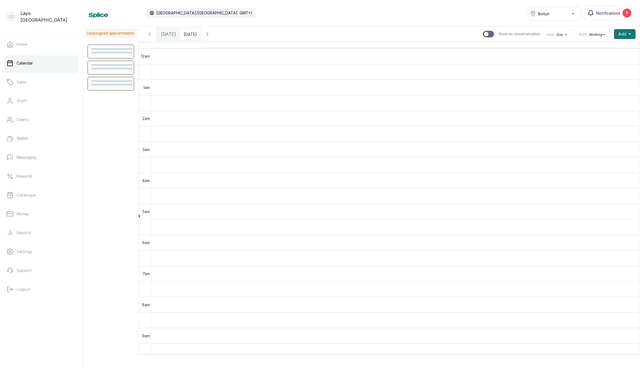
scroll to position [186, 0]
click at [592, 33] on span "Working" at bounding box center [595, 34] width 13 height 4
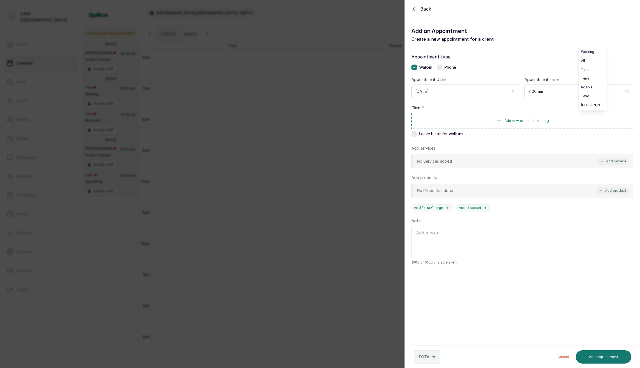
click at [547, 282] on section "Back Add Appointment Add an Appointment Create a new appointment for a client A…" at bounding box center [521, 184] width 235 height 368
click at [480, 94] on input "[DATE]" at bounding box center [463, 91] width 96 height 6
click at [549, 89] on input "7:00 am" at bounding box center [576, 91] width 96 height 6
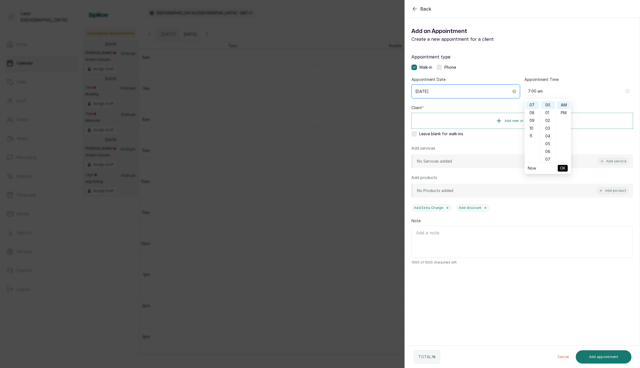
click at [477, 91] on input "[DATE]" at bounding box center [463, 91] width 96 height 6
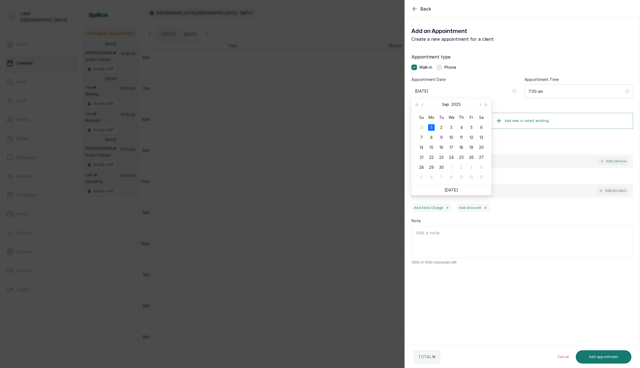
click at [521, 69] on div "Walk-in Phone" at bounding box center [522, 68] width 222 height 6
click at [492, 118] on button "Add new or select existing" at bounding box center [522, 121] width 222 height 16
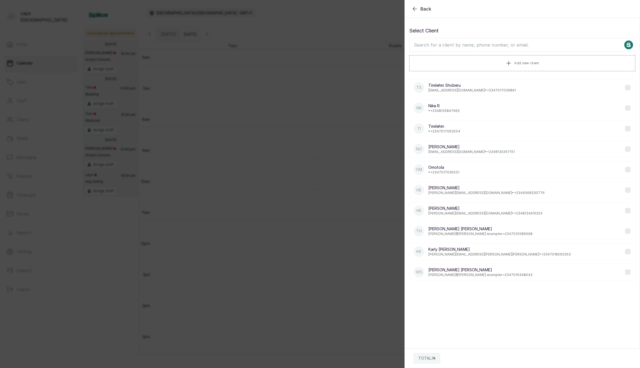
click at [542, 29] on p "Select Client" at bounding box center [522, 31] width 226 height 8
click at [425, 10] on span "Back" at bounding box center [425, 9] width 11 height 7
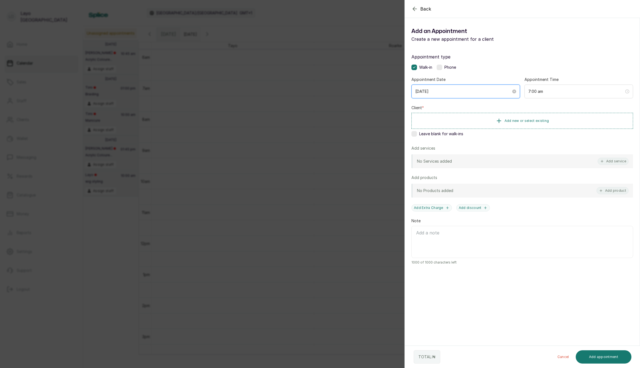
click at [458, 90] on input "[DATE]" at bounding box center [463, 91] width 96 height 6
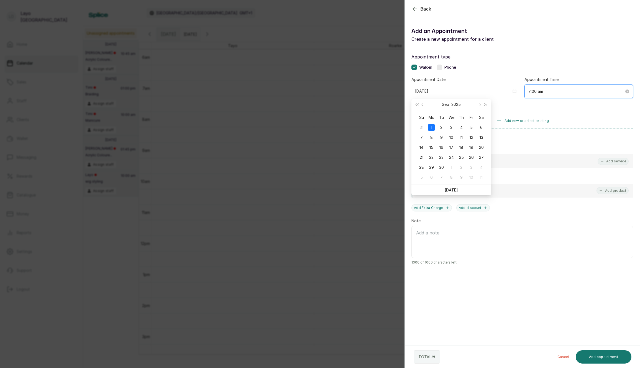
click at [554, 88] on input "7:00 am" at bounding box center [576, 91] width 96 height 6
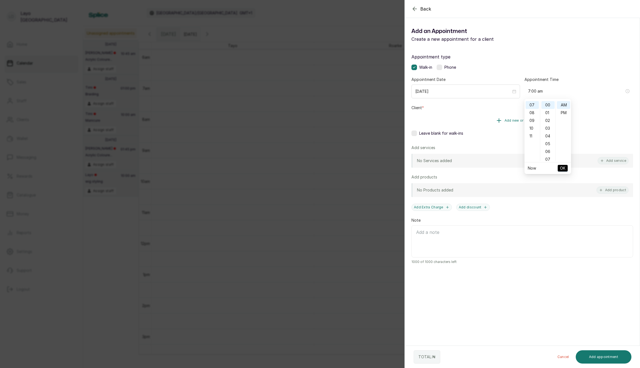
click at [490, 122] on button "Add new or select existing" at bounding box center [522, 121] width 222 height 16
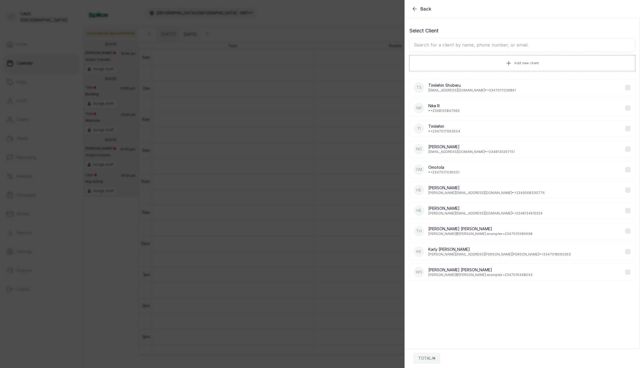
click at [429, 11] on span "Back" at bounding box center [425, 9] width 11 height 7
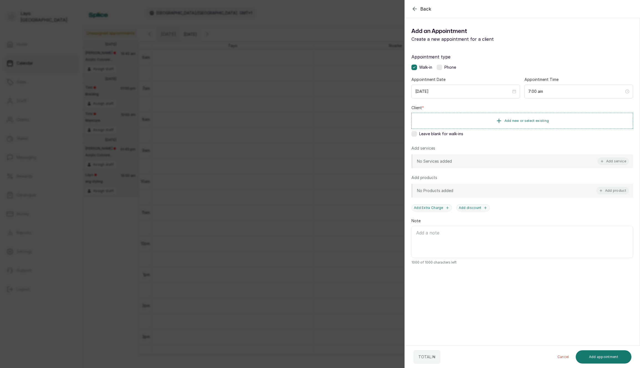
click at [492, 162] on div "No Services added Add service" at bounding box center [522, 161] width 222 height 14
click at [621, 160] on button "Add service" at bounding box center [612, 161] width 31 height 7
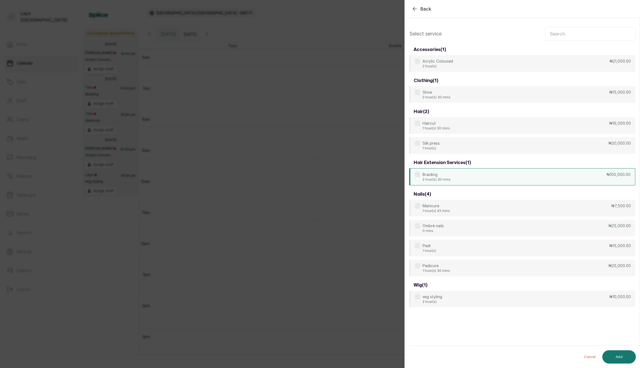
click at [498, 180] on div "Braiding 2 hour(s) 30 mins ₦100,000.00" at bounding box center [522, 176] width 226 height 17
click at [609, 352] on button "Add" at bounding box center [619, 356] width 34 height 13
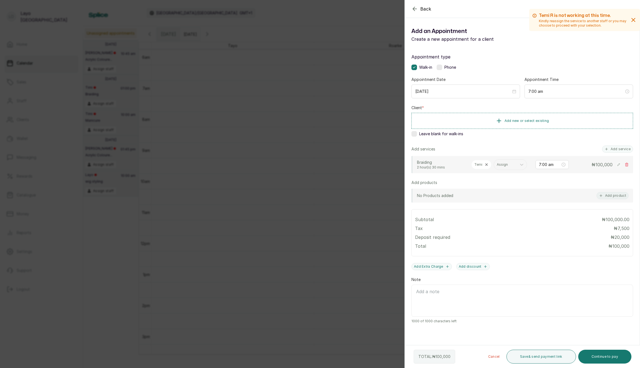
click at [618, 163] on rect at bounding box center [619, 165] width 6 height 6
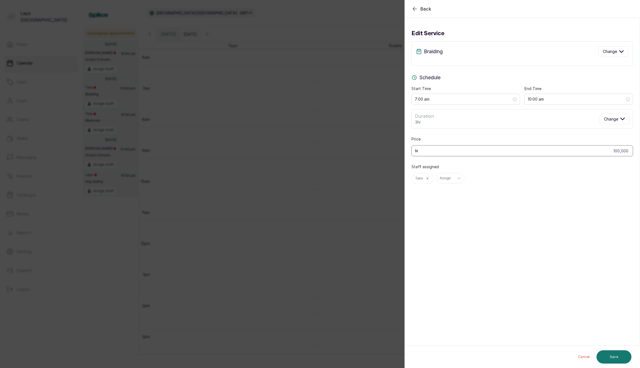
click at [582, 349] on div "Cancel Save" at bounding box center [522, 357] width 235 height 22
click at [582, 355] on button "Cancel" at bounding box center [583, 356] width 20 height 13
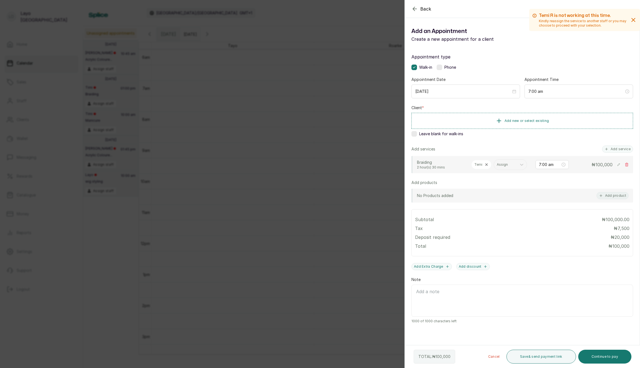
click at [335, 114] on div "Back Add Appointment Add an Appointment Create a new appointment for a client T…" at bounding box center [320, 184] width 640 height 368
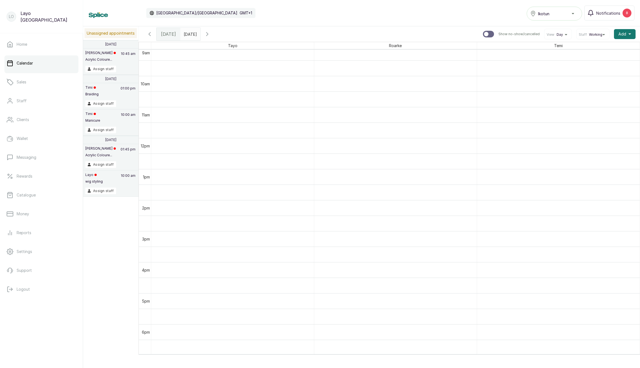
scroll to position [0, 0]
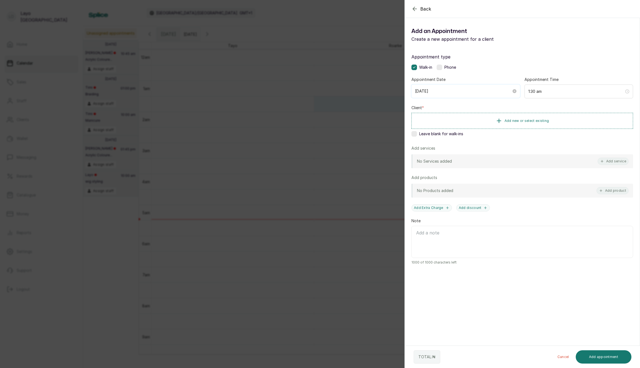
click at [460, 89] on input "[DATE]" at bounding box center [463, 91] width 96 height 6
click at [565, 92] on input "1:30 am" at bounding box center [576, 91] width 96 height 6
click at [473, 138] on div "Client * Add new or select existing Leave blank for walk-ins" at bounding box center [522, 122] width 222 height 34
click at [614, 162] on button "Add service" at bounding box center [612, 161] width 31 height 7
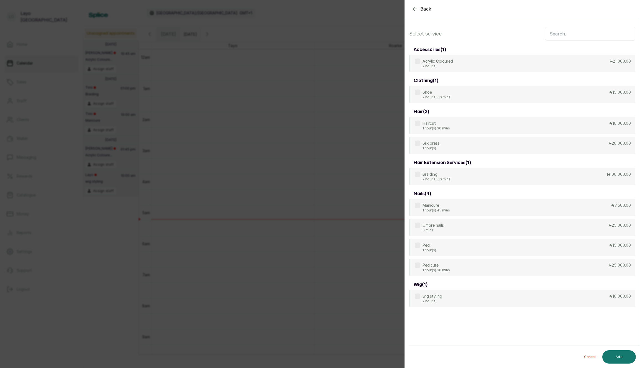
click at [590, 356] on button "Cancel" at bounding box center [589, 356] width 20 height 13
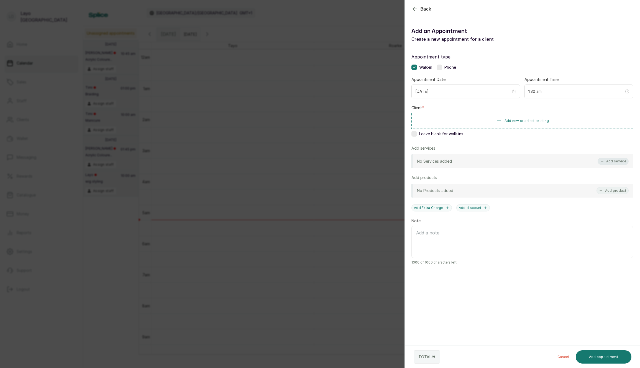
click at [602, 159] on icon "button" at bounding box center [602, 161] width 4 height 4
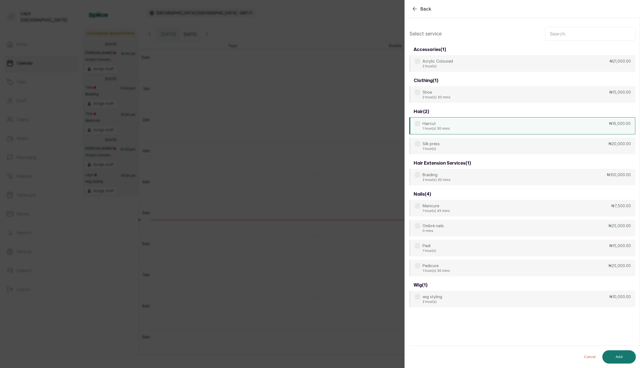
click at [511, 128] on div "Haircut 1 hour(s) 30 mins ₦16,000.00" at bounding box center [522, 125] width 226 height 17
click at [610, 351] on div "Cancel Add" at bounding box center [526, 357] width 235 height 22
click at [607, 352] on button "Add" at bounding box center [619, 356] width 34 height 13
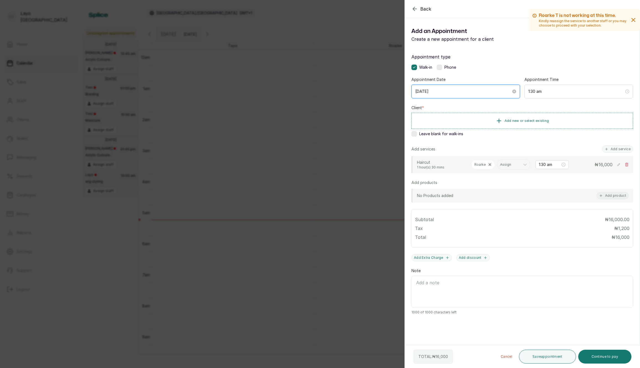
click at [455, 91] on input "[DATE]" at bounding box center [463, 91] width 96 height 6
click at [457, 91] on input "[DATE]" at bounding box center [463, 91] width 96 height 6
type input "[DATE]"
click at [430, 129] on div "1" at bounding box center [431, 127] width 7 height 7
click at [450, 93] on input "[DATE]" at bounding box center [463, 91] width 96 height 6
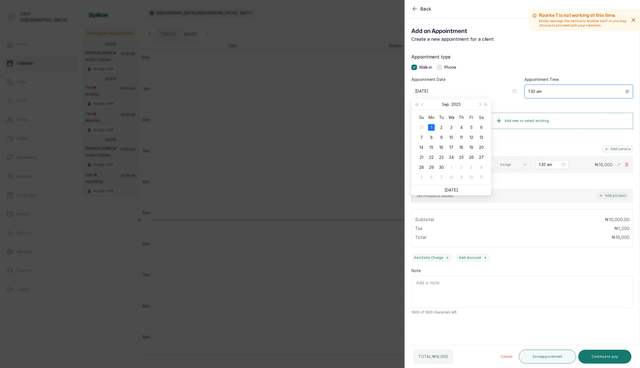
click at [561, 92] on input "1:30 am" at bounding box center [576, 91] width 96 height 6
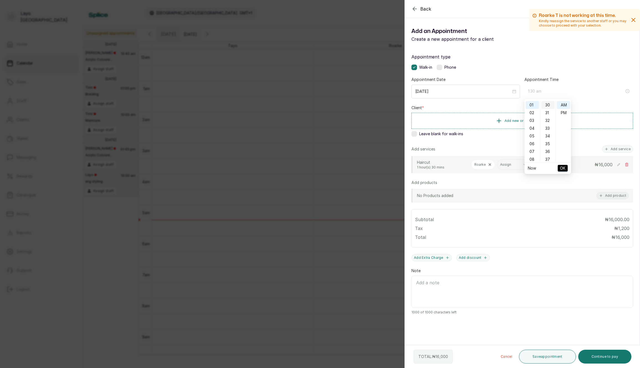
click at [546, 104] on div "30" at bounding box center [547, 105] width 13 height 8
type input "1:30 am"
click at [453, 126] on button "Add new or select existing" at bounding box center [522, 121] width 222 height 16
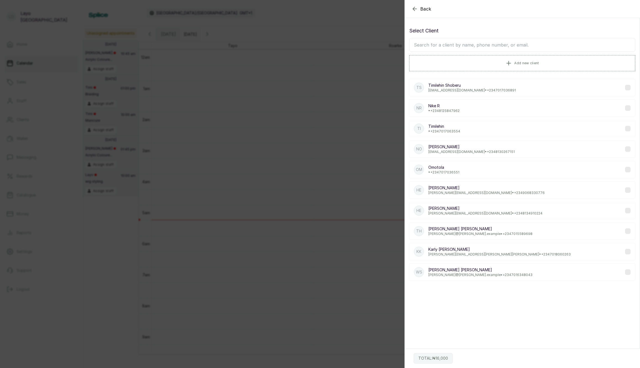
drag, startPoint x: 429, startPoint y: 10, endPoint x: 430, endPoint y: 22, distance: 11.7
click at [429, 10] on span "Back" at bounding box center [425, 9] width 11 height 7
